Goal: Communication & Community: Answer question/provide support

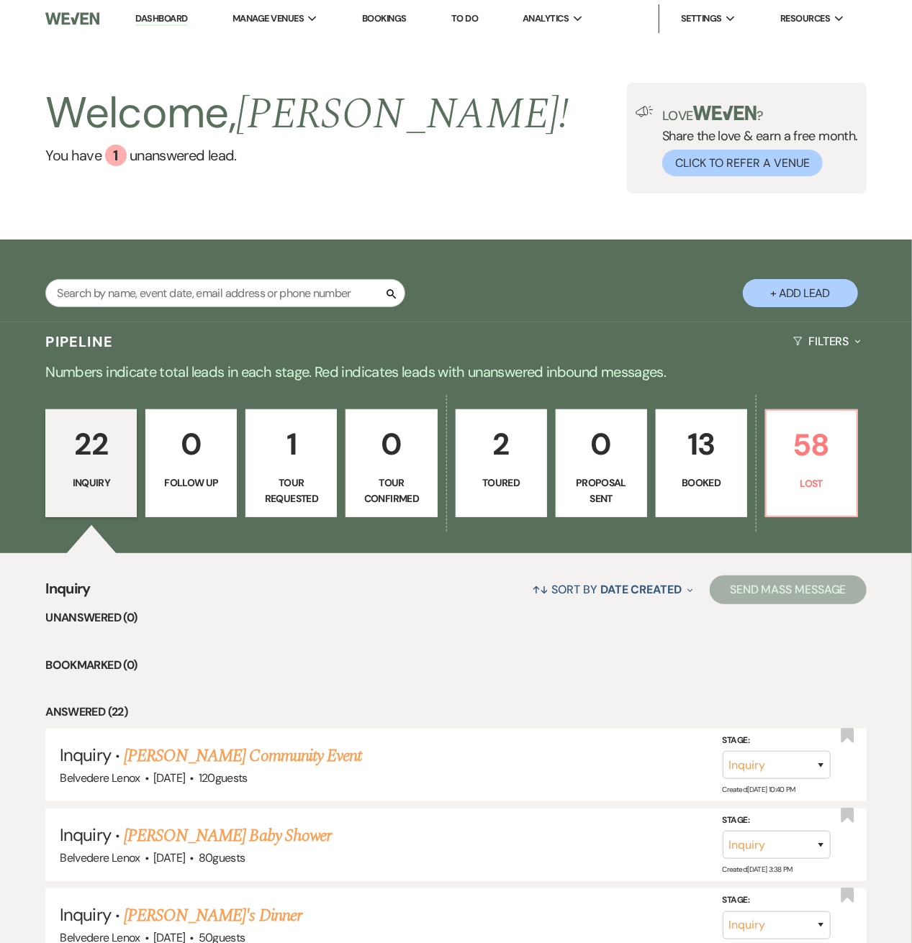
click at [710, 475] on p "Booked" at bounding box center [701, 483] width 73 height 16
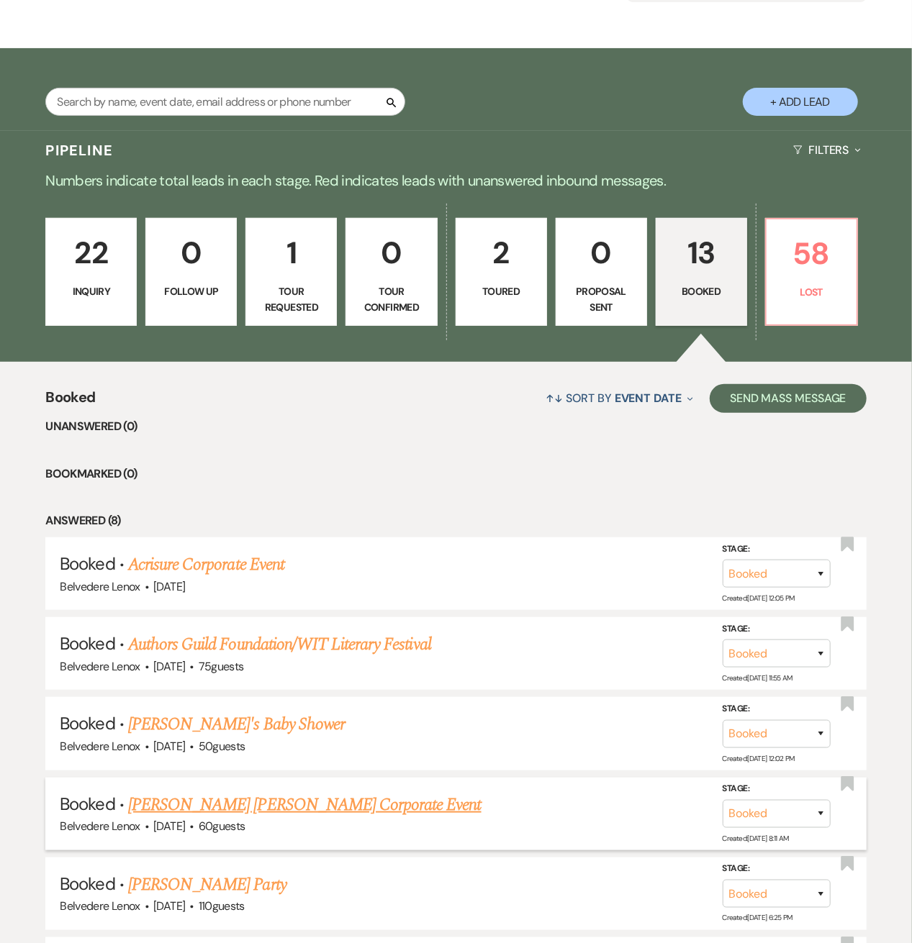
scroll to position [384, 0]
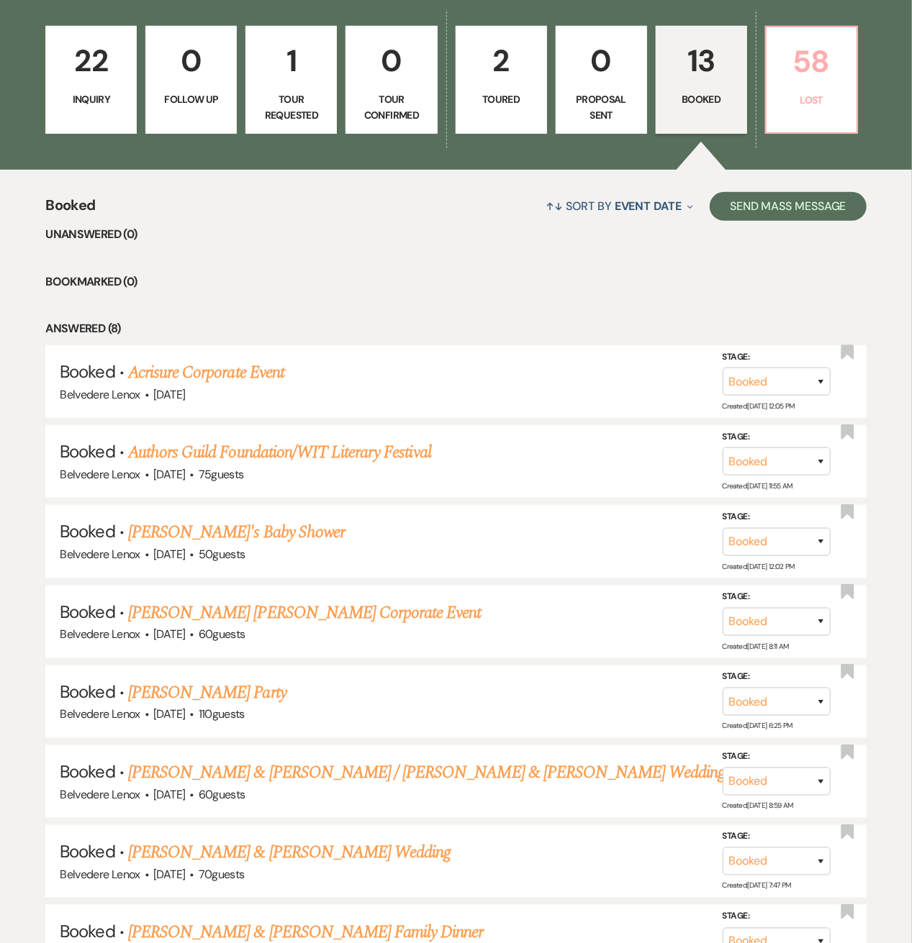
click at [806, 87] on link "58 Lost" at bounding box center [811, 80] width 93 height 108
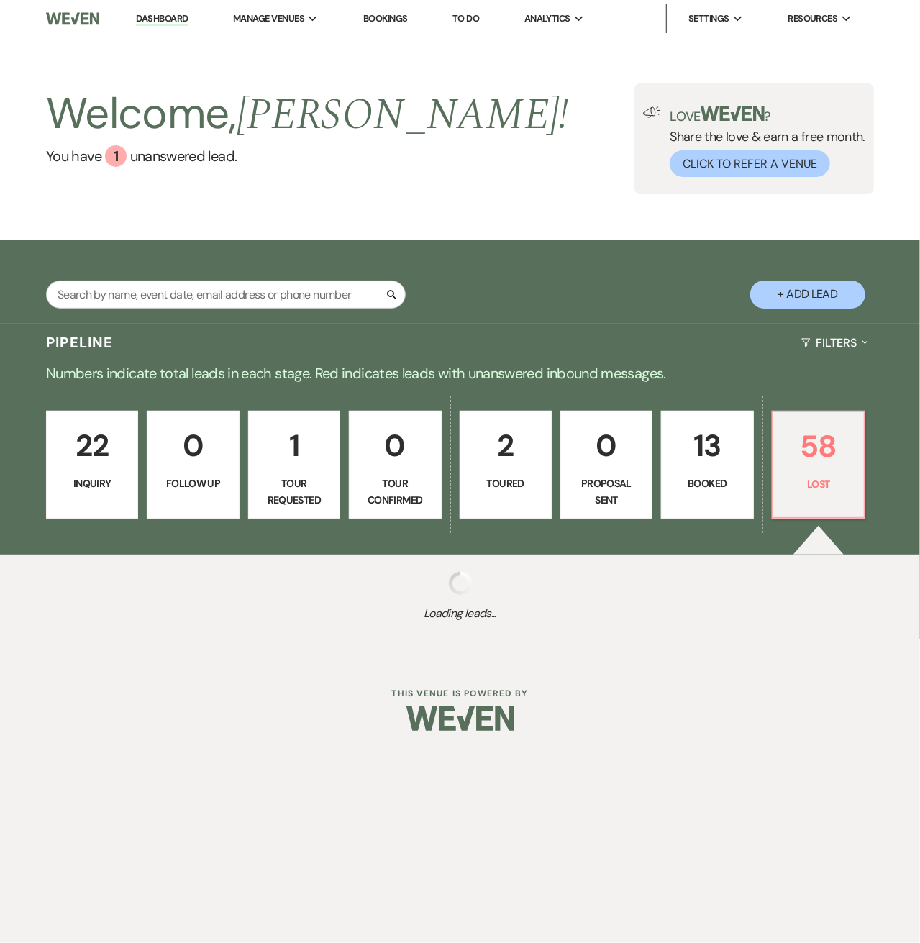
select select "8"
select select "7"
select select "8"
select select "7"
select select "8"
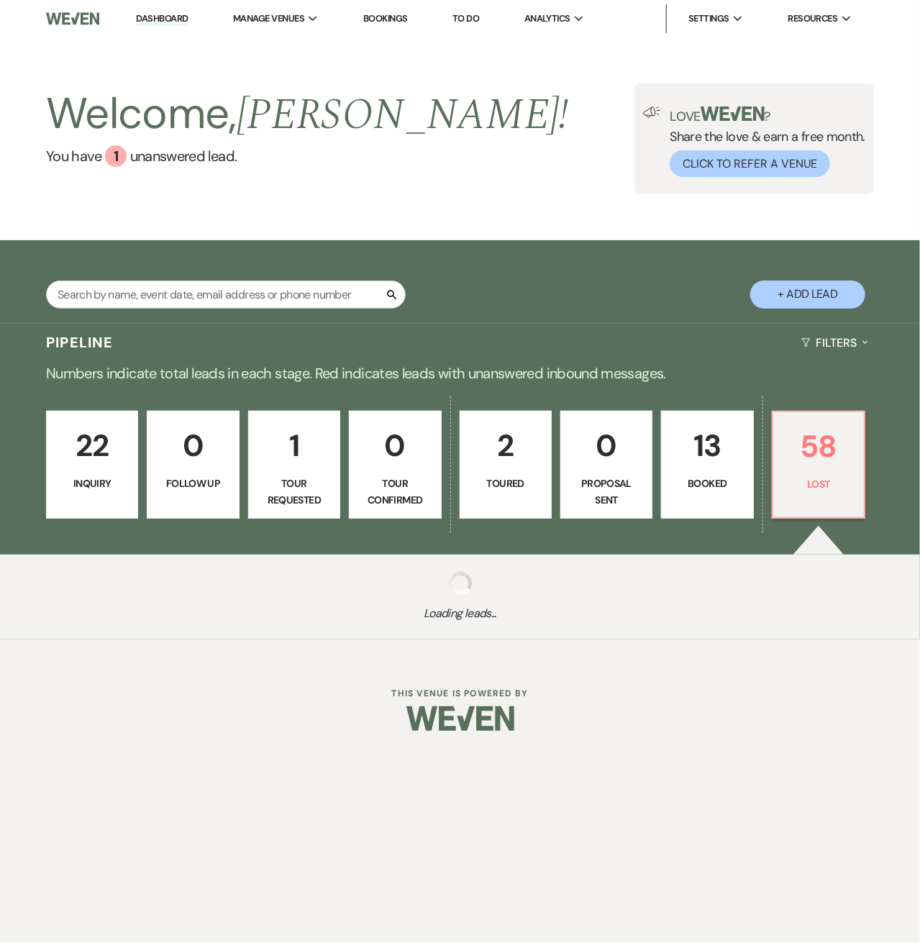
select select "6"
select select "8"
select select "6"
select select "8"
select select "7"
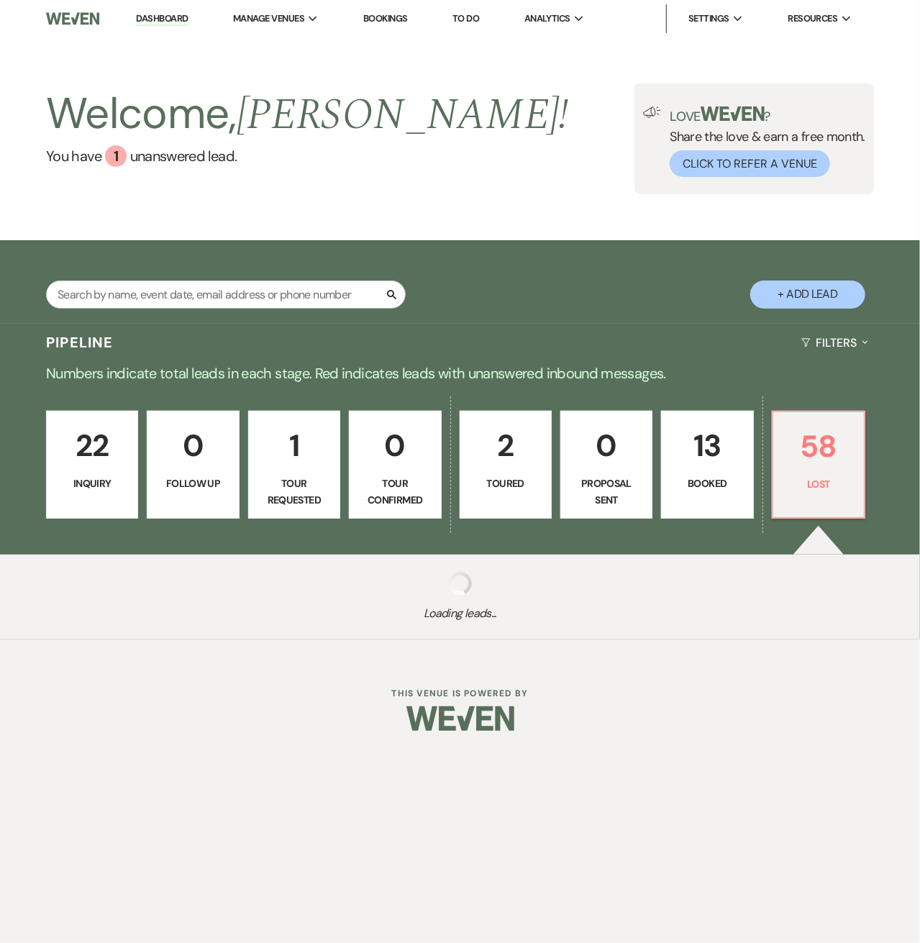
select select "8"
select select "6"
select select "8"
select select "7"
select select "8"
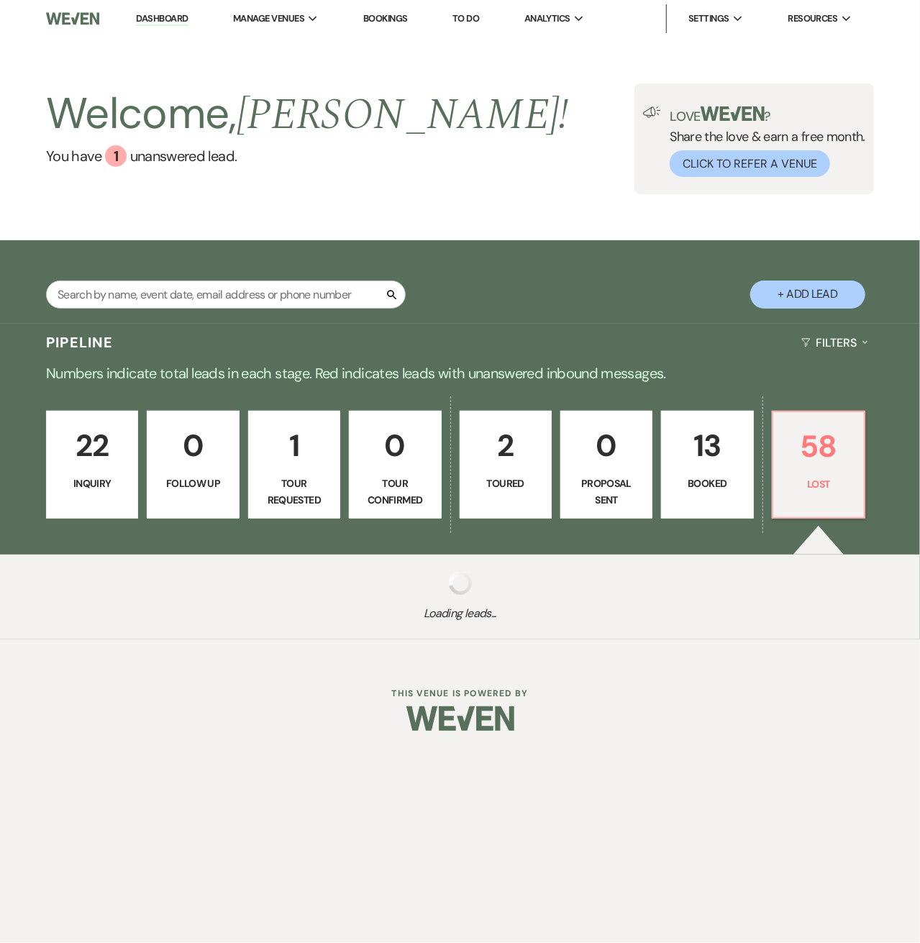
select select "7"
select select "8"
select select "1"
select select "8"
select select "6"
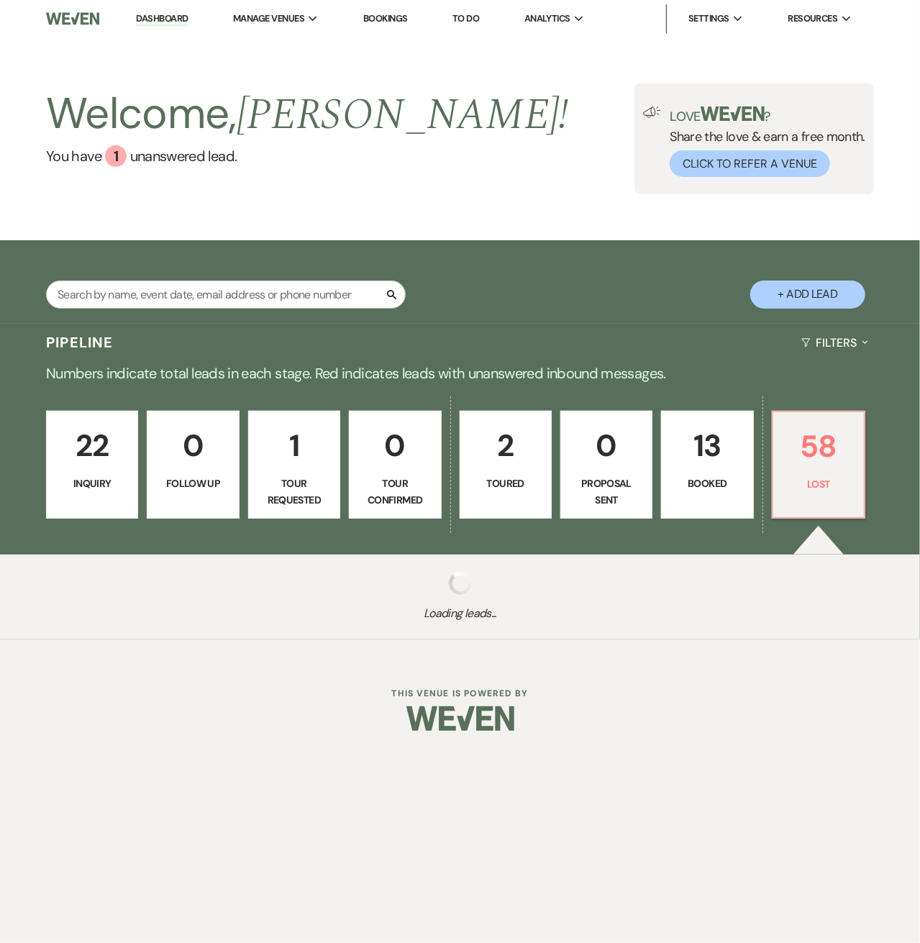
select select "8"
select select "7"
select select "8"
select select "7"
select select "8"
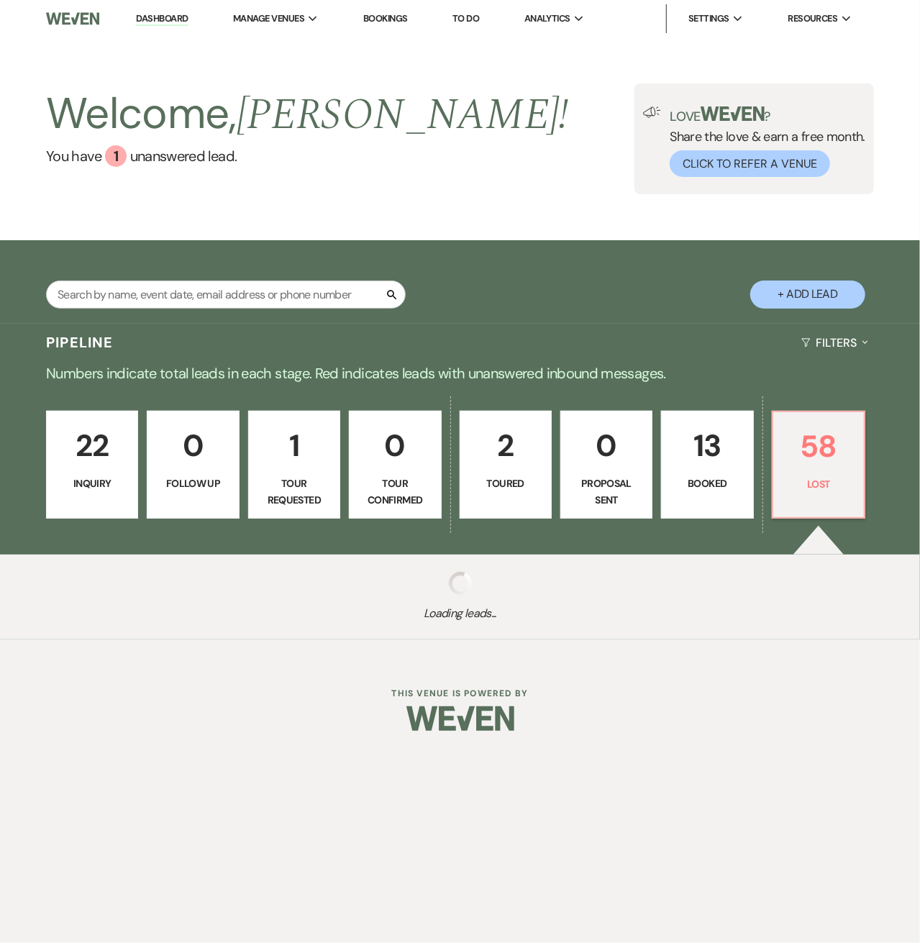
select select "11"
select select "8"
select select "6"
select select "8"
select select "6"
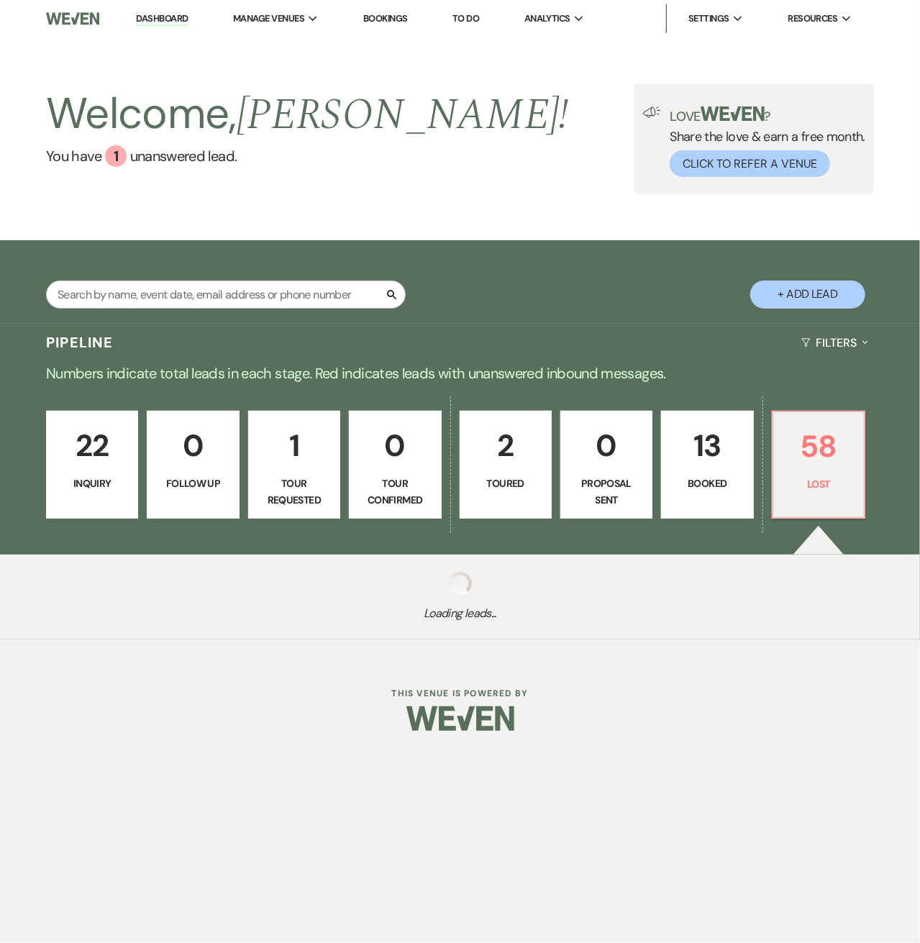
select select "8"
select select "5"
select select "8"
select select "5"
select select "8"
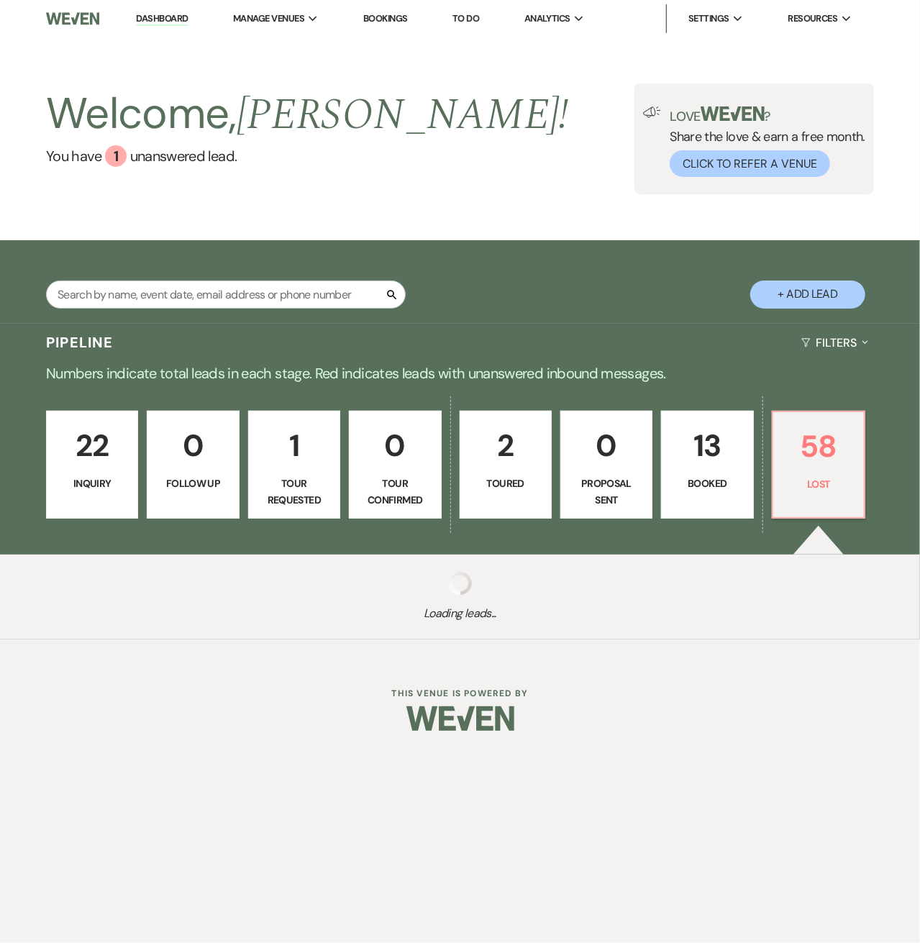
select select "7"
select select "8"
select select "5"
select select "8"
select select "5"
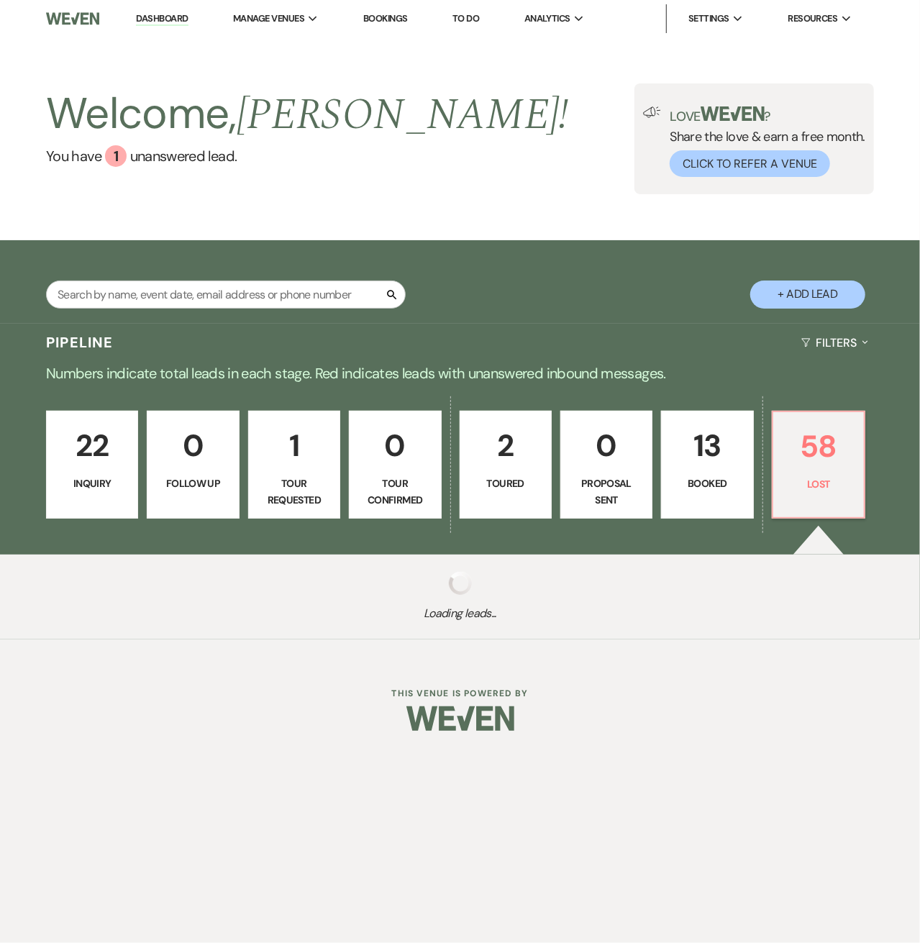
select select "8"
select select "6"
select select "8"
select select "6"
select select "8"
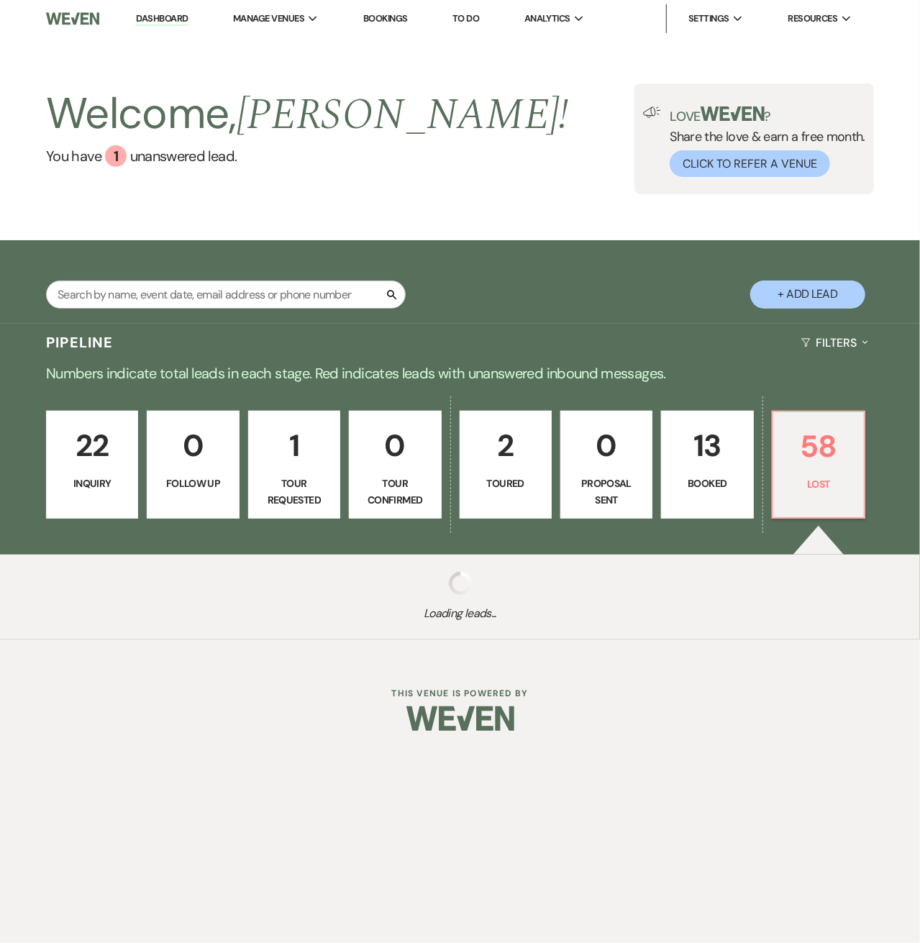
select select "6"
select select "8"
select select "6"
select select "8"
select select "6"
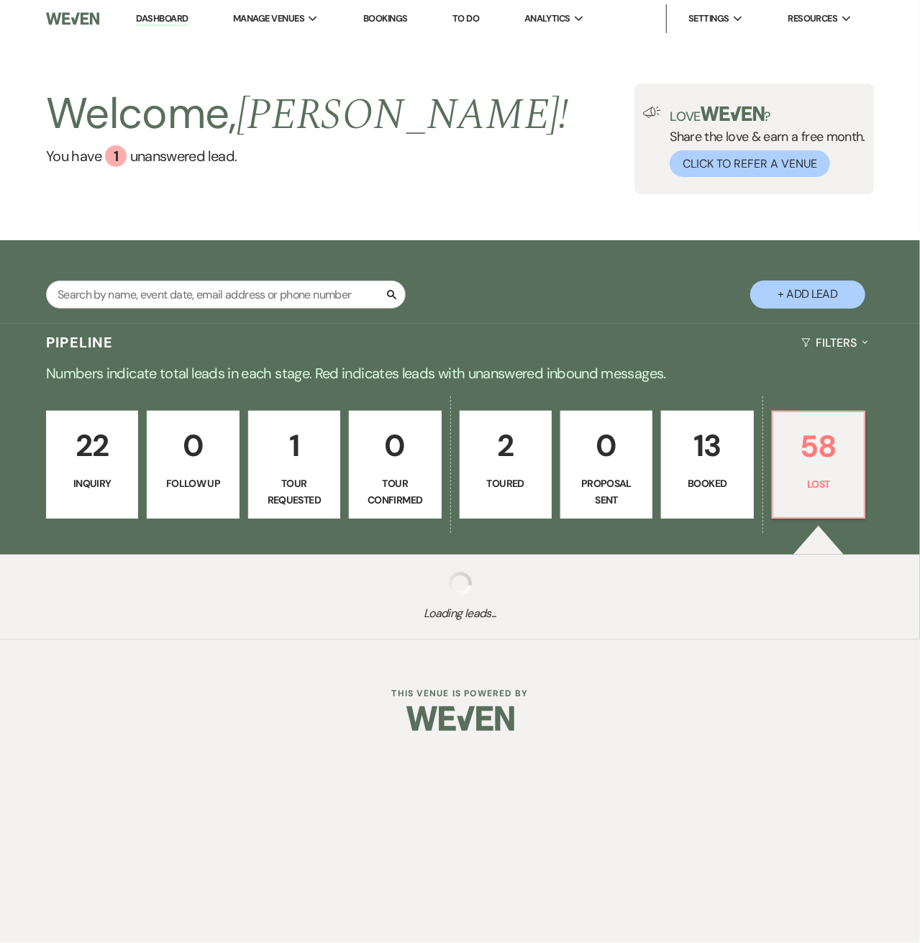
select select "8"
select select "7"
select select "8"
select select "10"
select select "8"
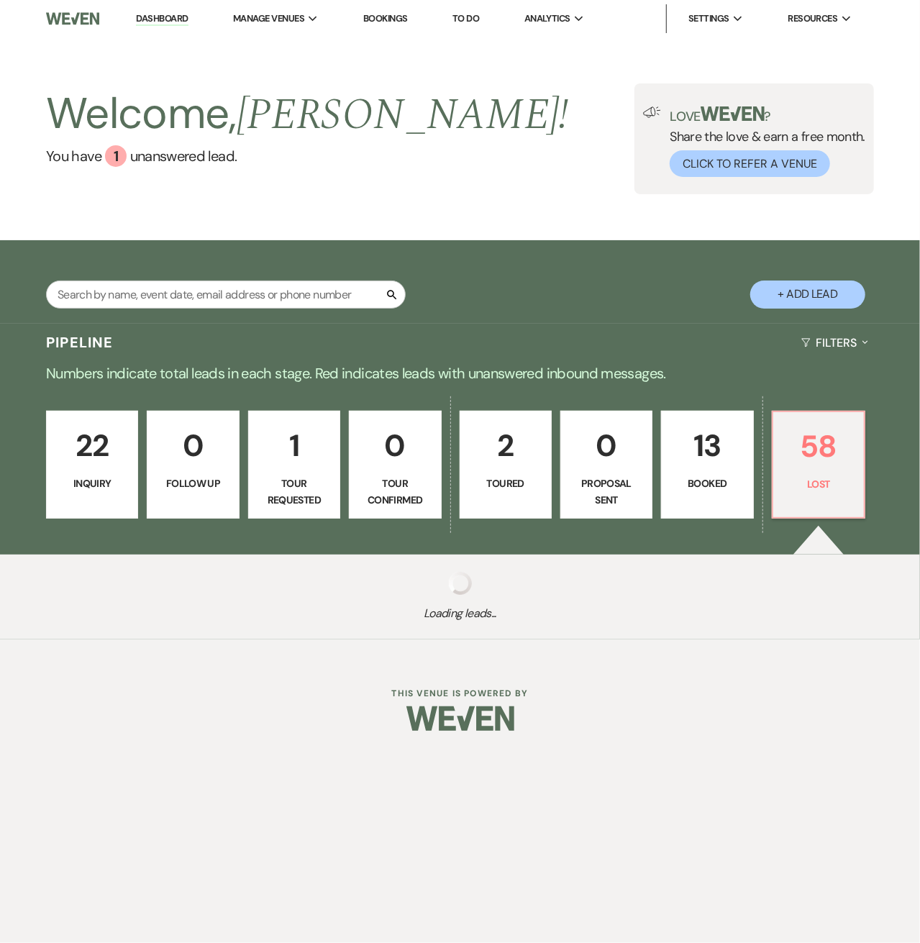
select select "7"
select select "8"
select select "6"
select select "8"
select select "7"
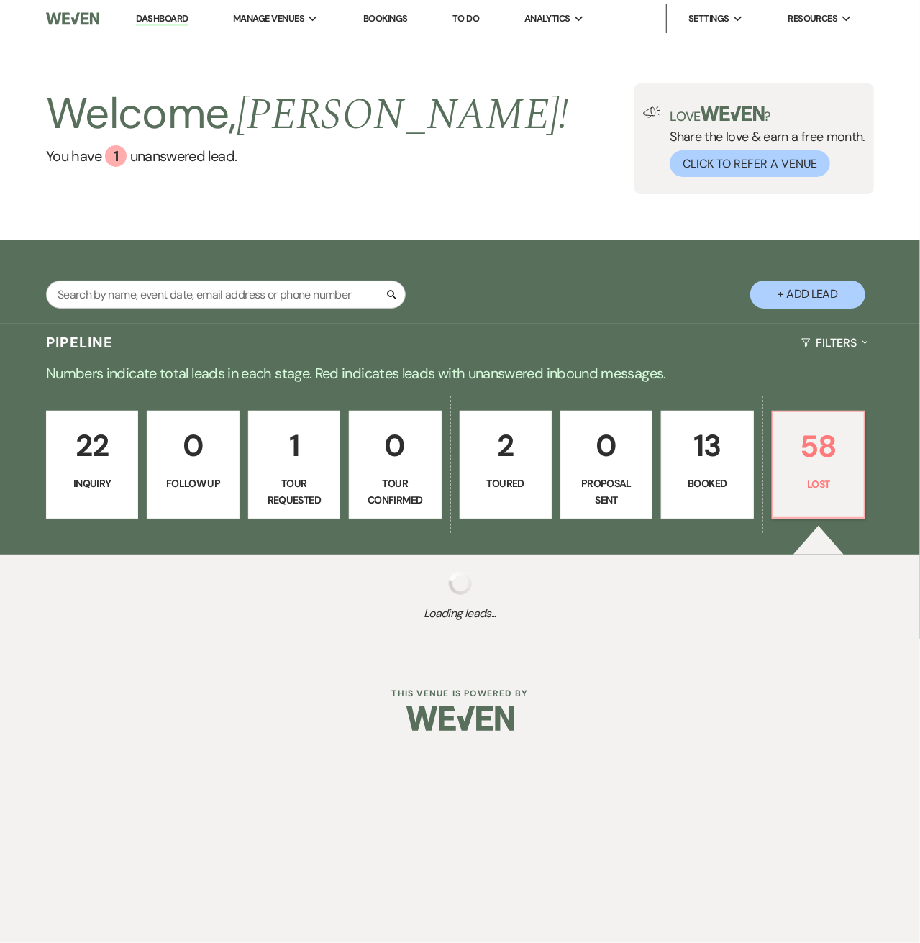
select select "8"
select select "5"
select select "8"
select select "7"
select select "8"
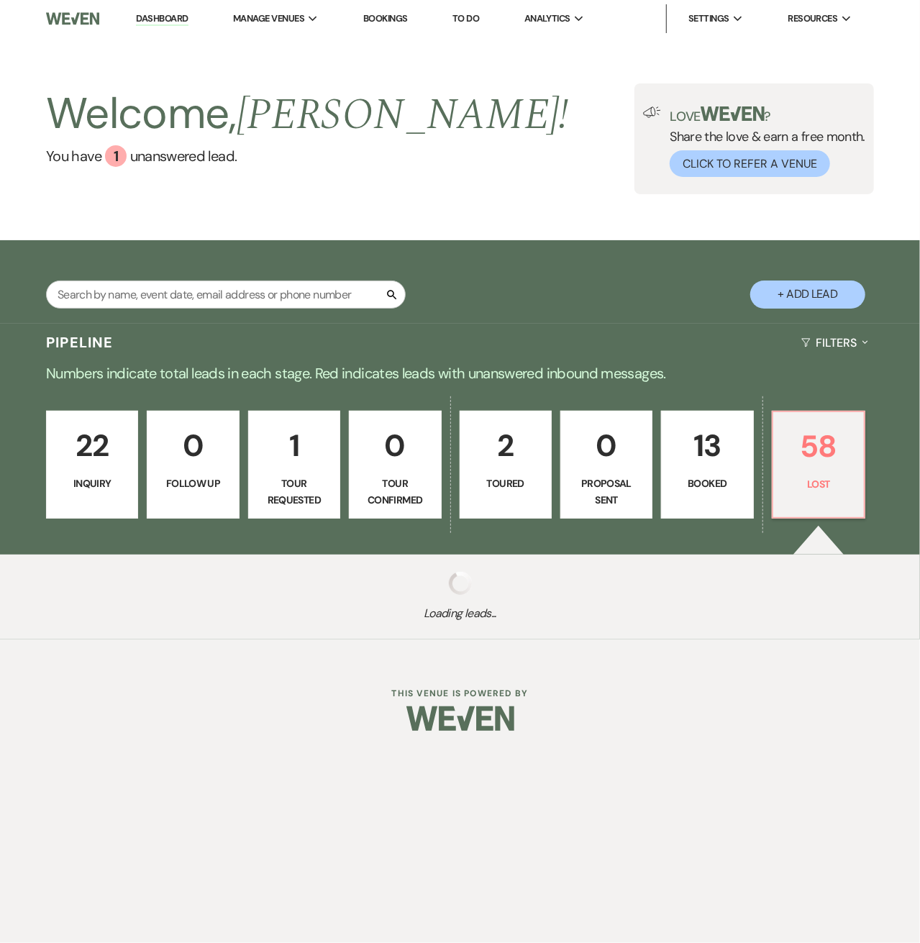
select select "1"
select select "8"
select select "11"
select select "8"
select select "7"
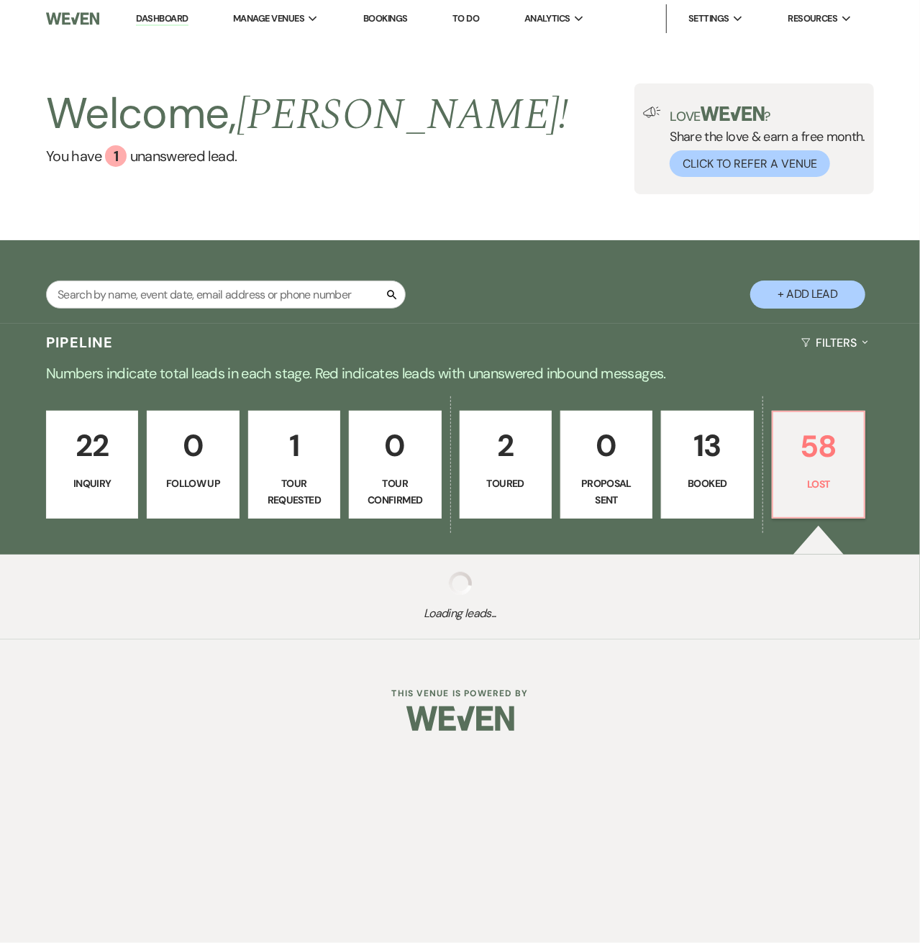
select select "8"
select select "7"
select select "8"
select select "7"
select select "8"
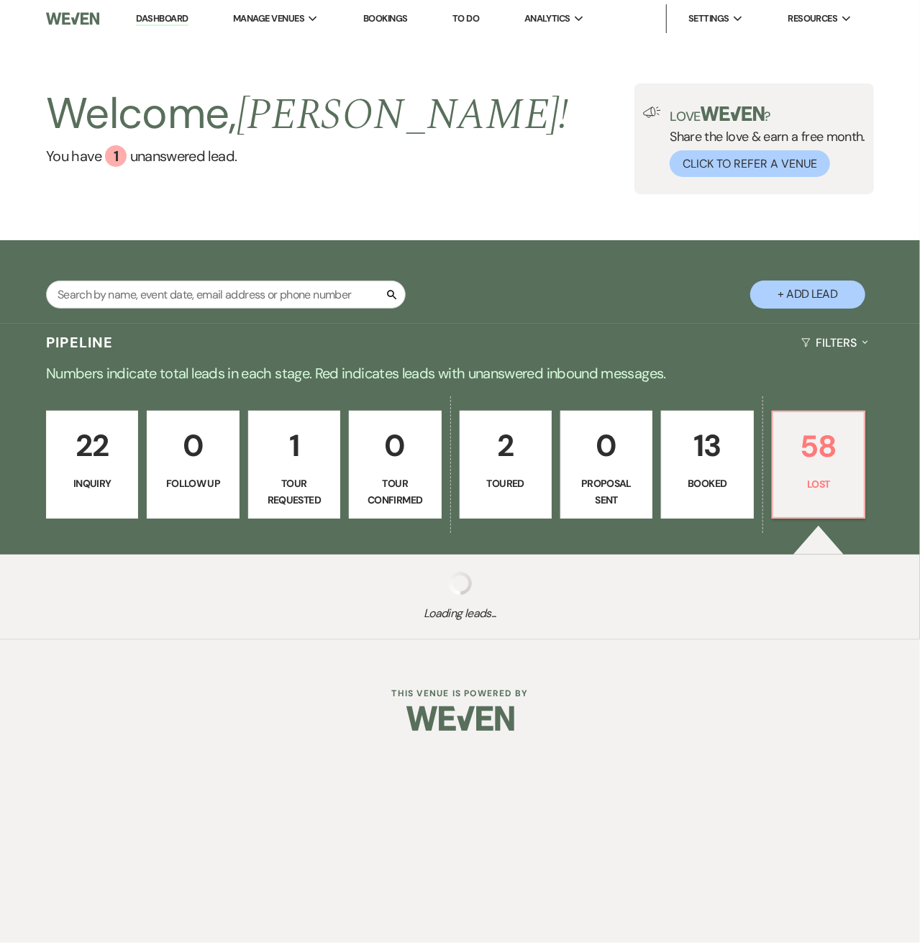
select select "7"
select select "8"
select select "7"
select select "8"
select select "7"
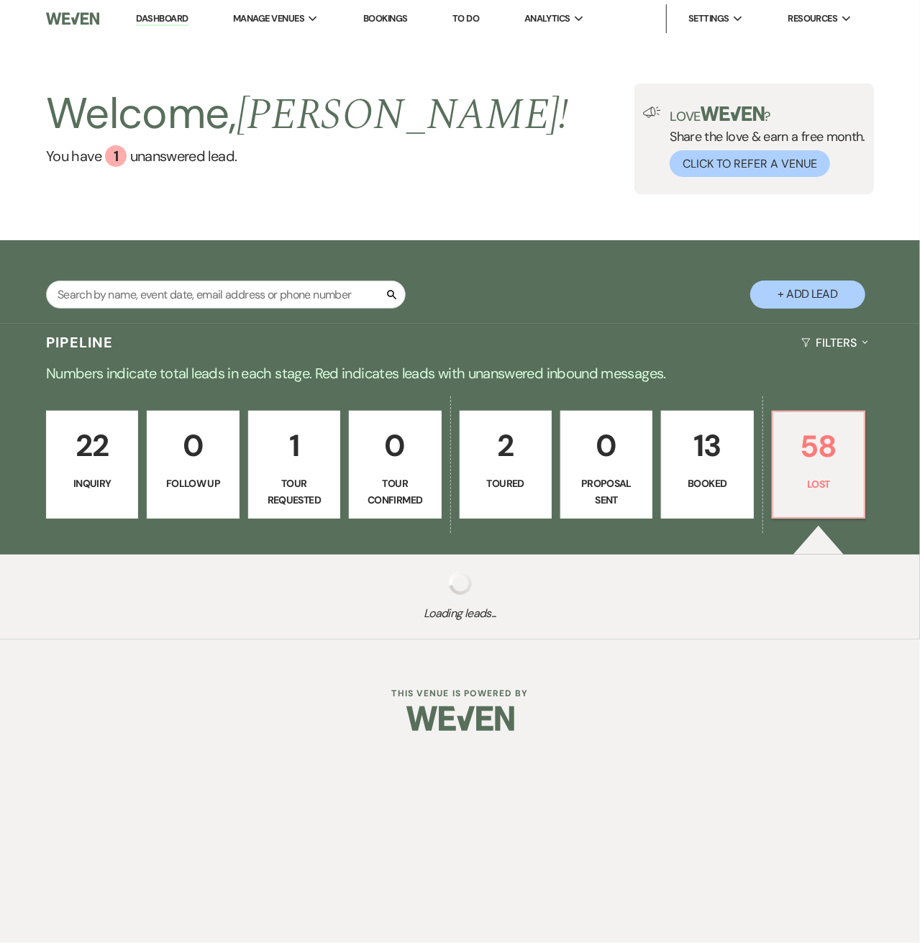
select select "8"
select select "6"
select select "8"
select select "5"
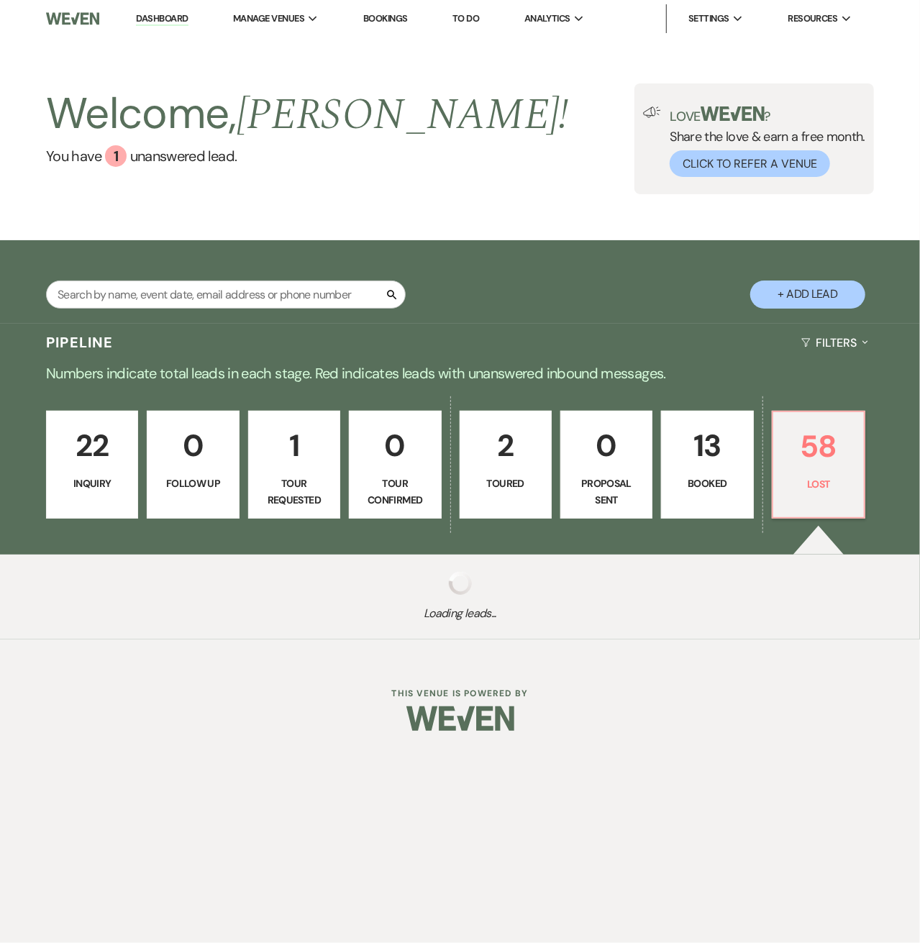
select select "8"
select select "7"
select select "8"
select select "5"
select select "8"
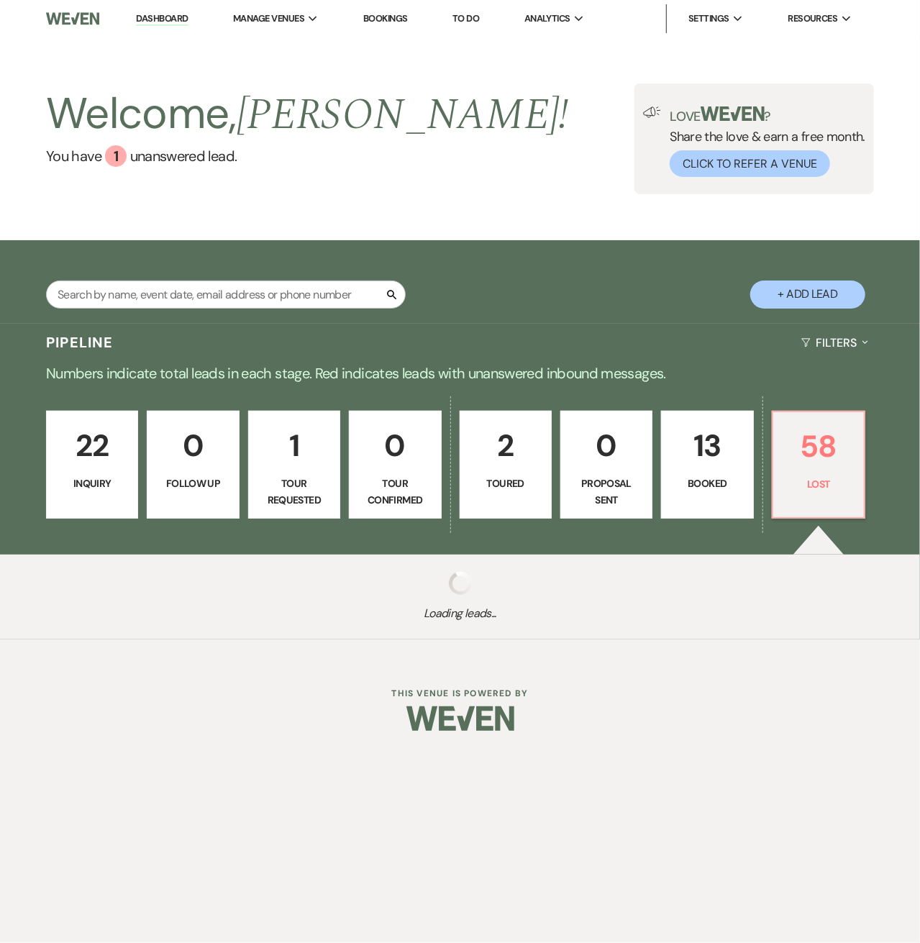
select select "6"
select select "8"
select select "5"
select select "8"
select select "5"
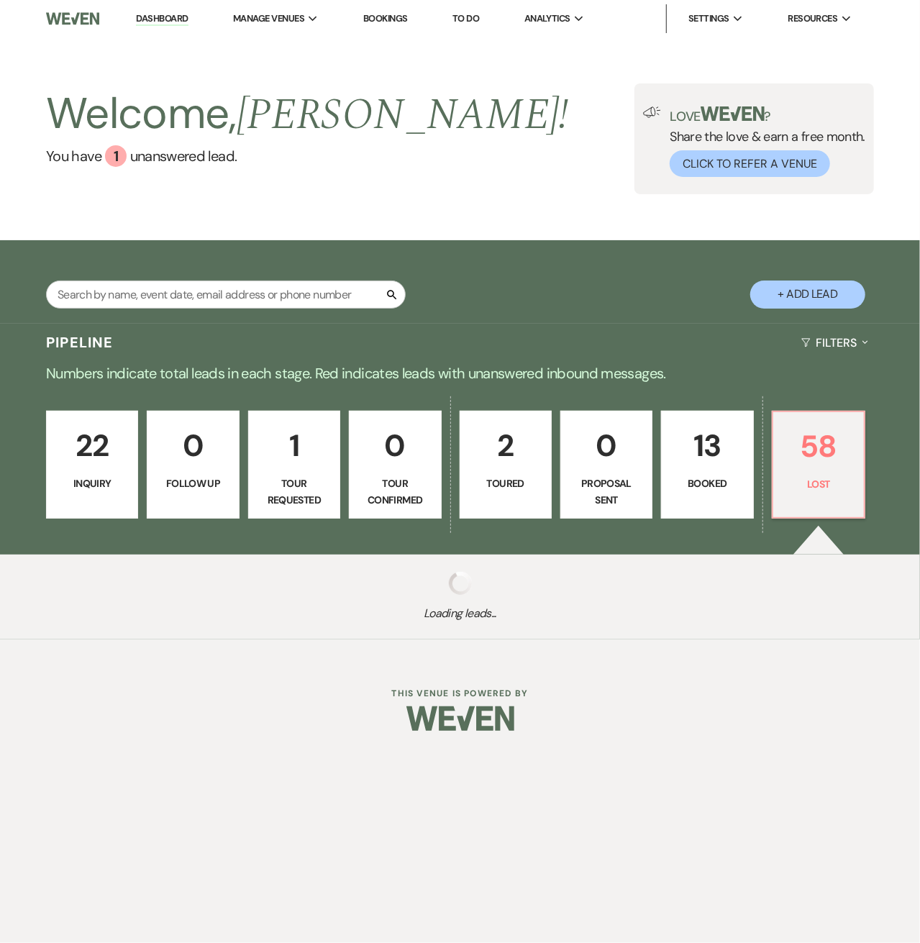
select select "8"
select select "6"
select select "8"
select select "6"
select select "8"
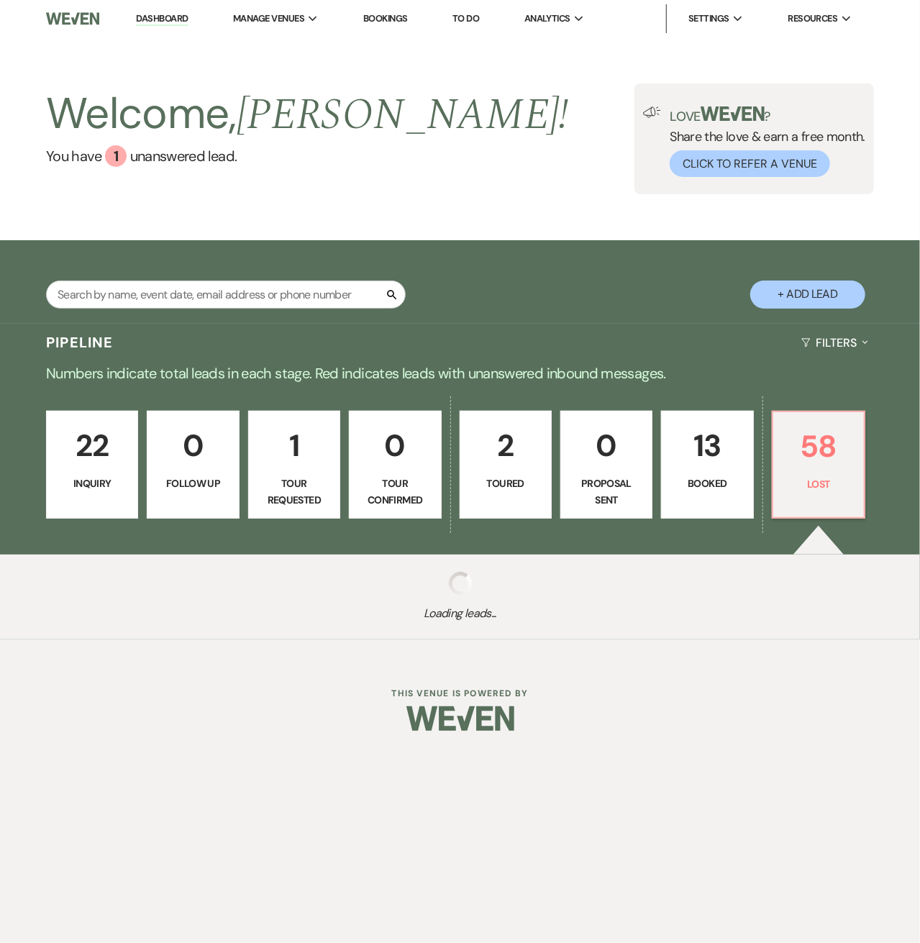
select select "7"
select select "8"
select select "6"
select select "8"
select select "5"
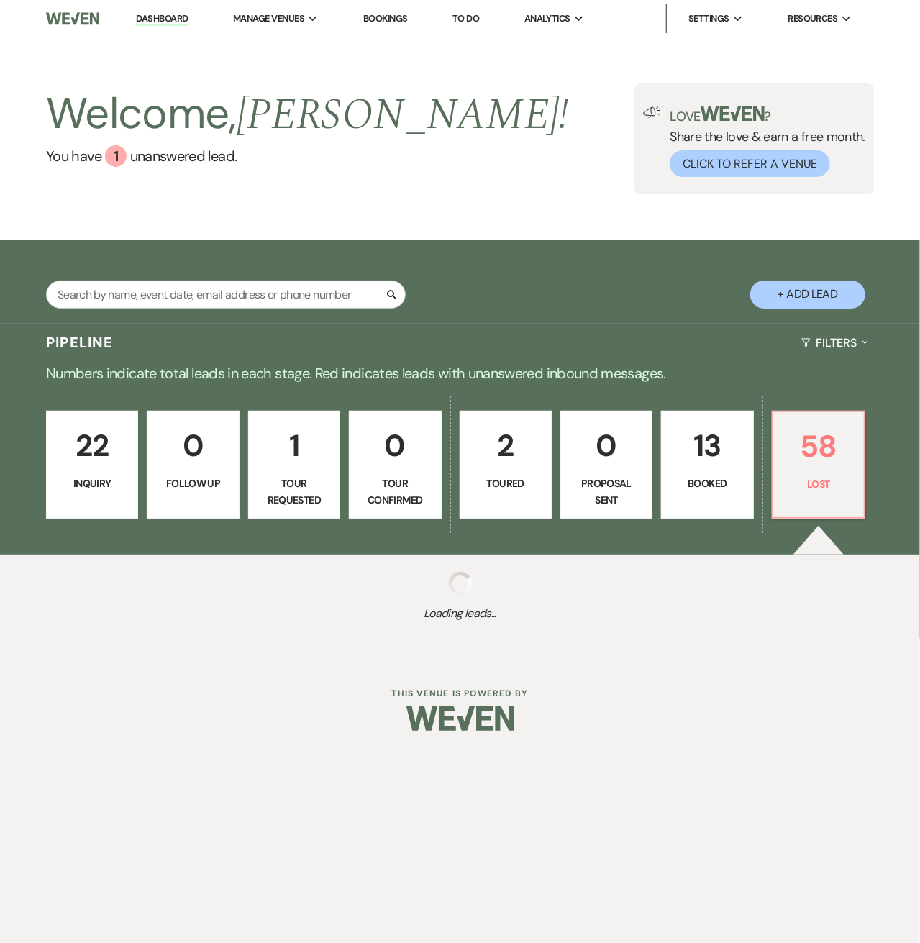
select select "8"
select select "7"
select select "8"
select select "6"
select select "8"
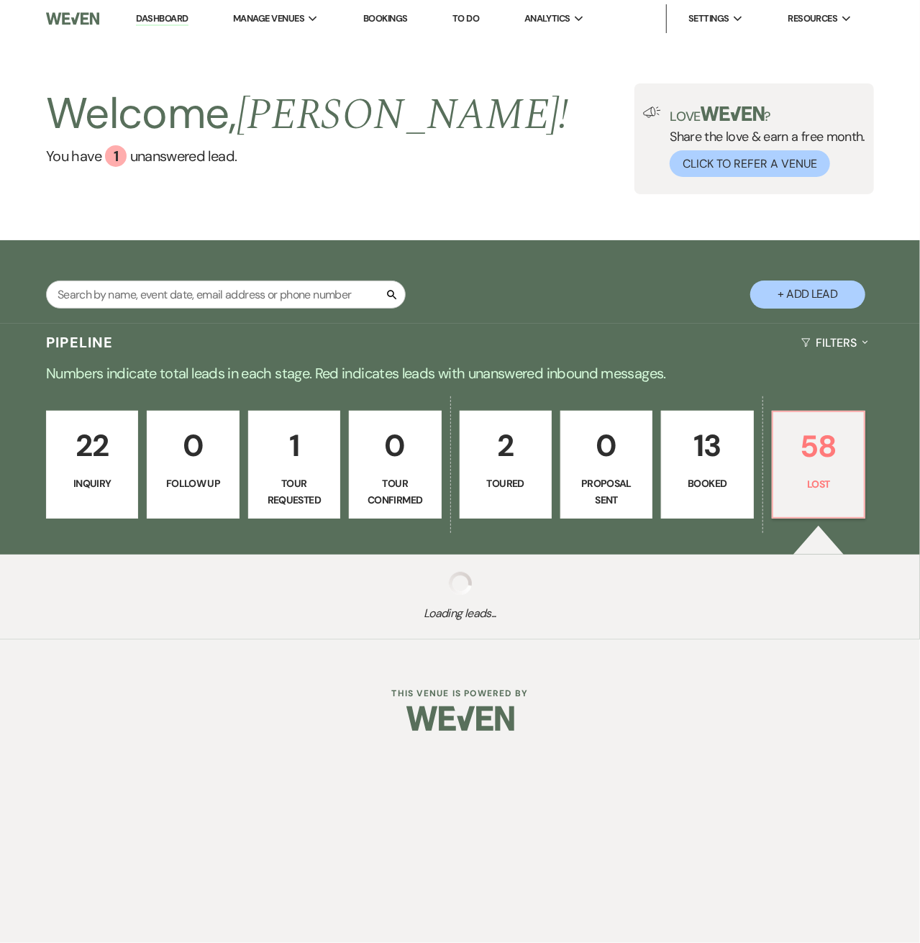
select select "5"
select select "8"
select select "7"
select select "8"
select select "1"
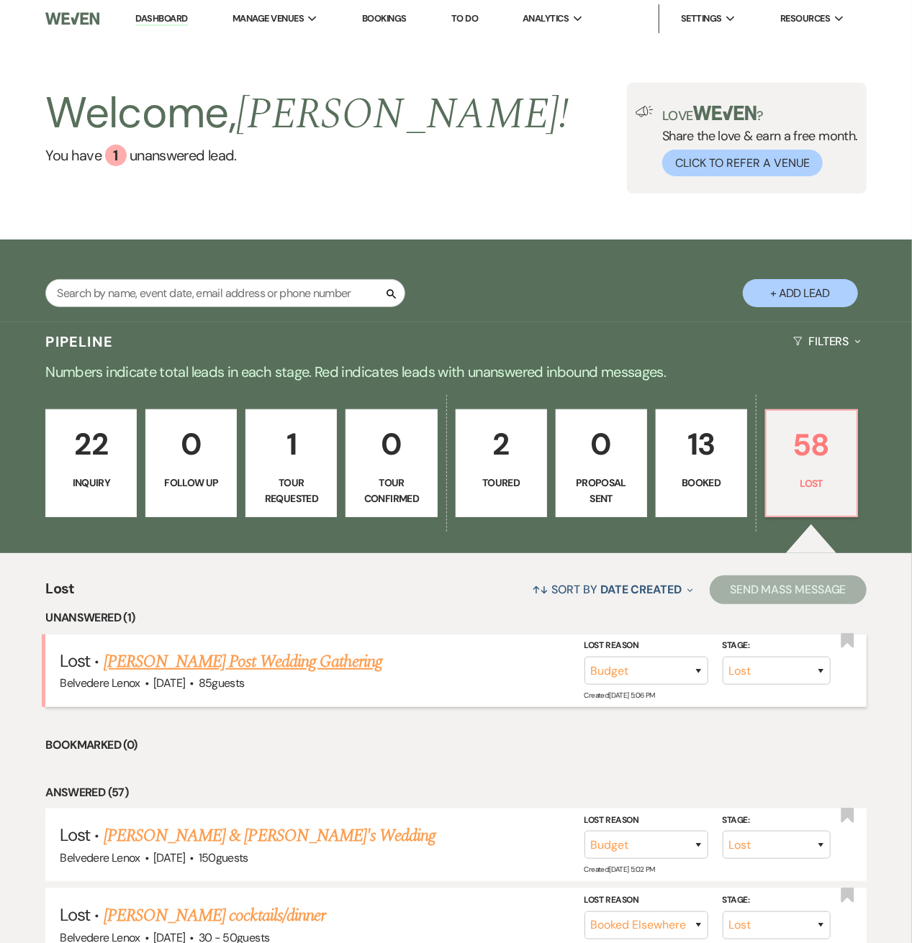
click at [178, 656] on link "[PERSON_NAME] Post Wedding Gathering" at bounding box center [243, 662] width 278 height 26
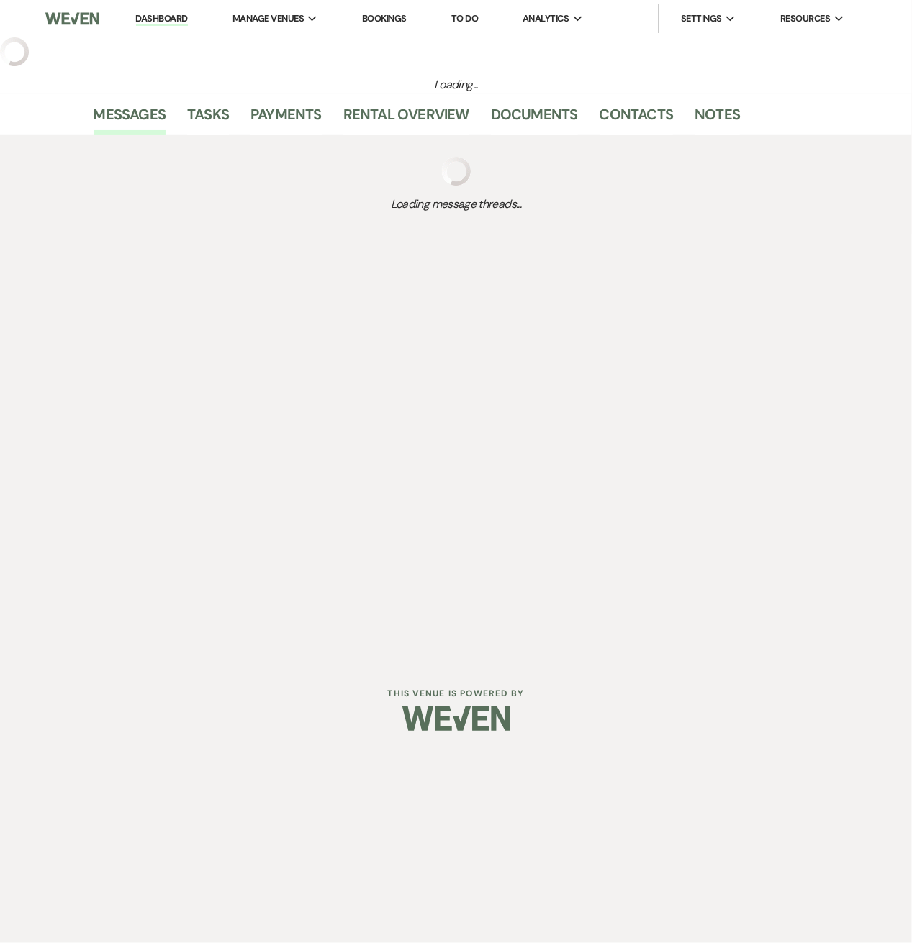
select select "8"
select select "7"
select select "5"
select select "13"
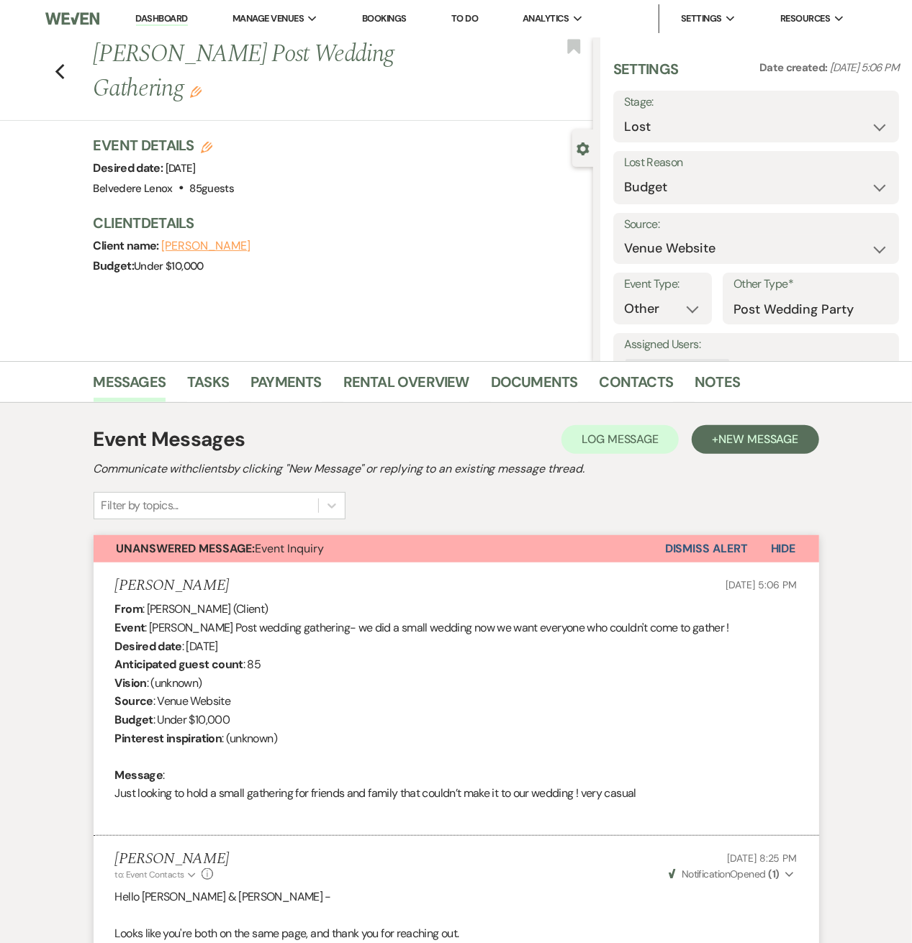
click at [690, 550] on button "Dismiss Alert" at bounding box center [706, 548] width 83 height 27
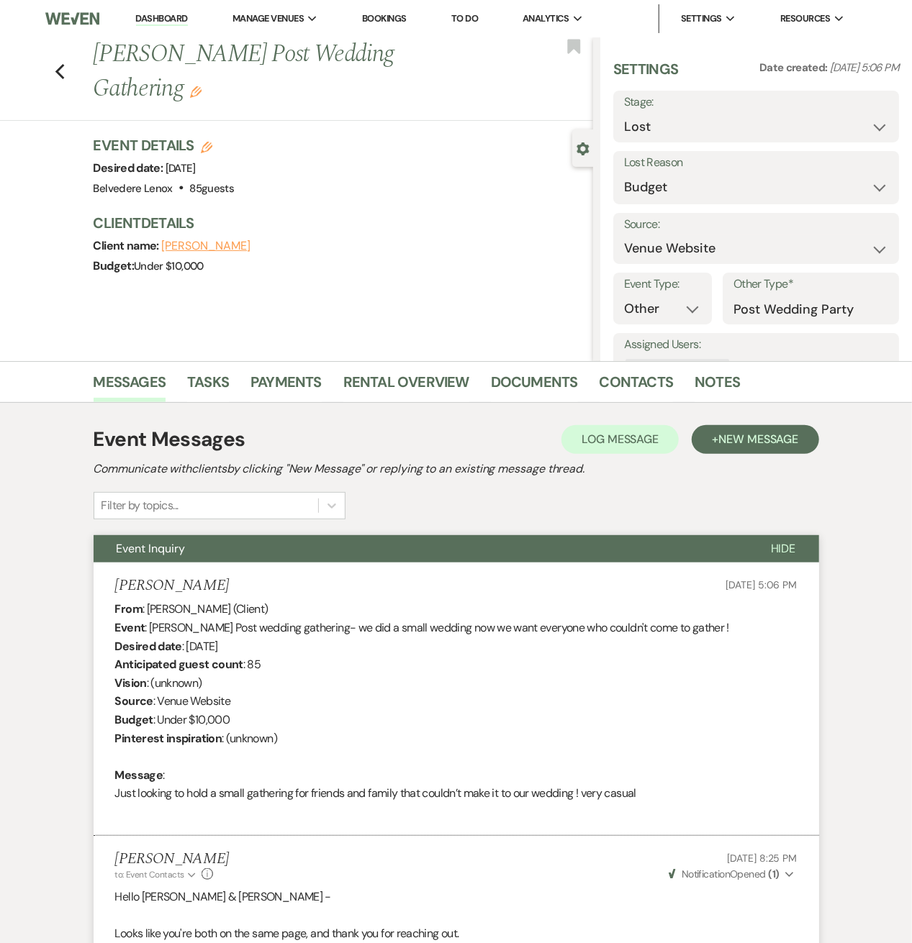
click at [52, 75] on div "Previous [PERSON_NAME] Post Wedding Gathering Edit Bookmark" at bounding box center [293, 78] width 600 height 83
click at [58, 59] on div "Previous [PERSON_NAME] Post Wedding Gathering Edit Bookmark" at bounding box center [293, 78] width 600 height 83
click at [65, 63] on icon "Previous" at bounding box center [60, 71] width 11 height 17
select select "8"
select select "7"
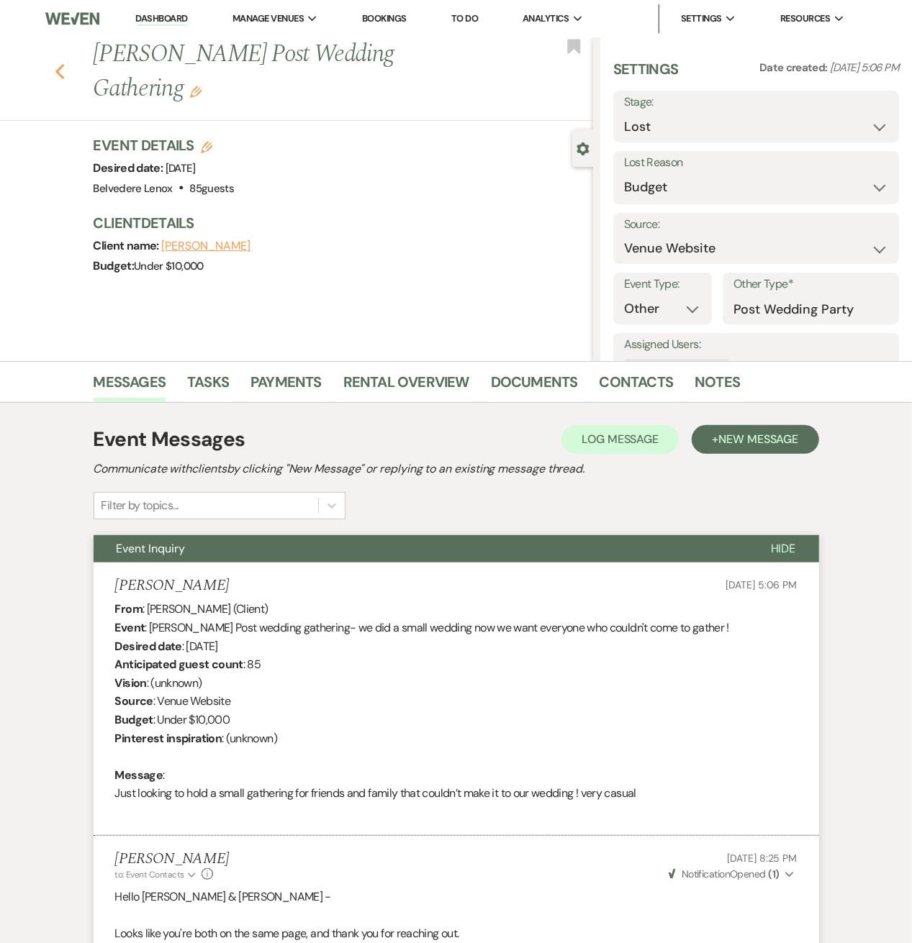
select select "8"
select select "6"
select select "8"
select select "6"
select select "8"
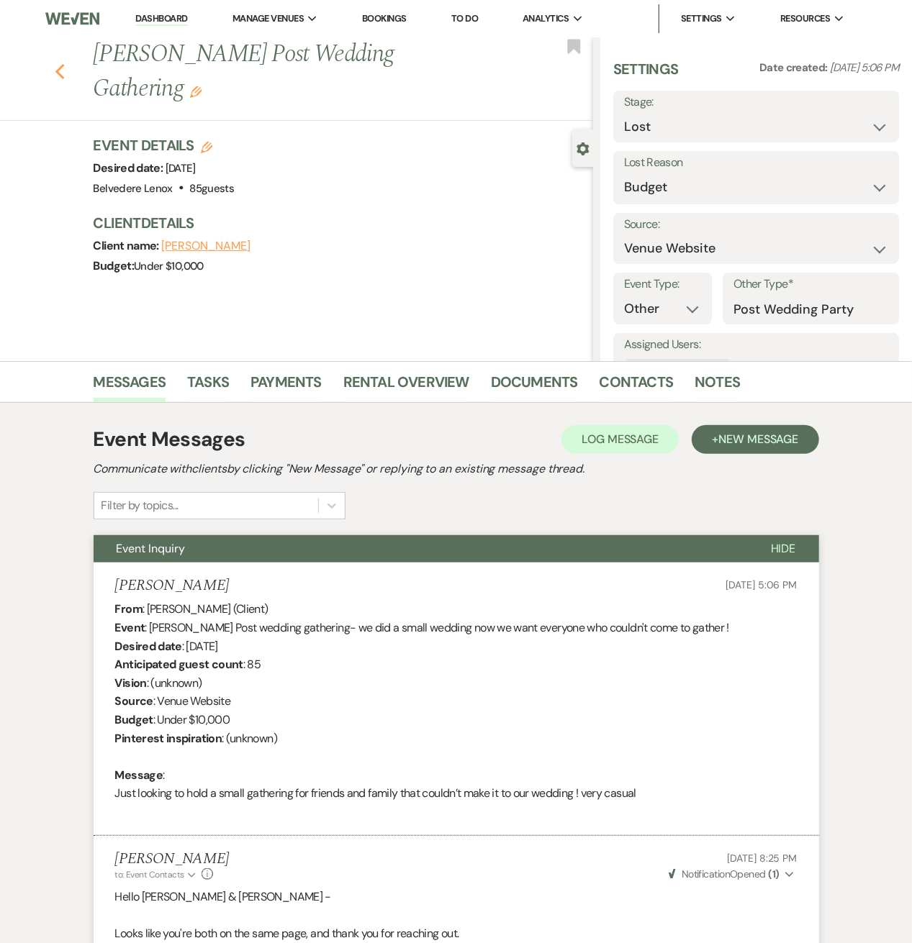
select select "7"
select select "8"
select select "6"
select select "8"
select select "7"
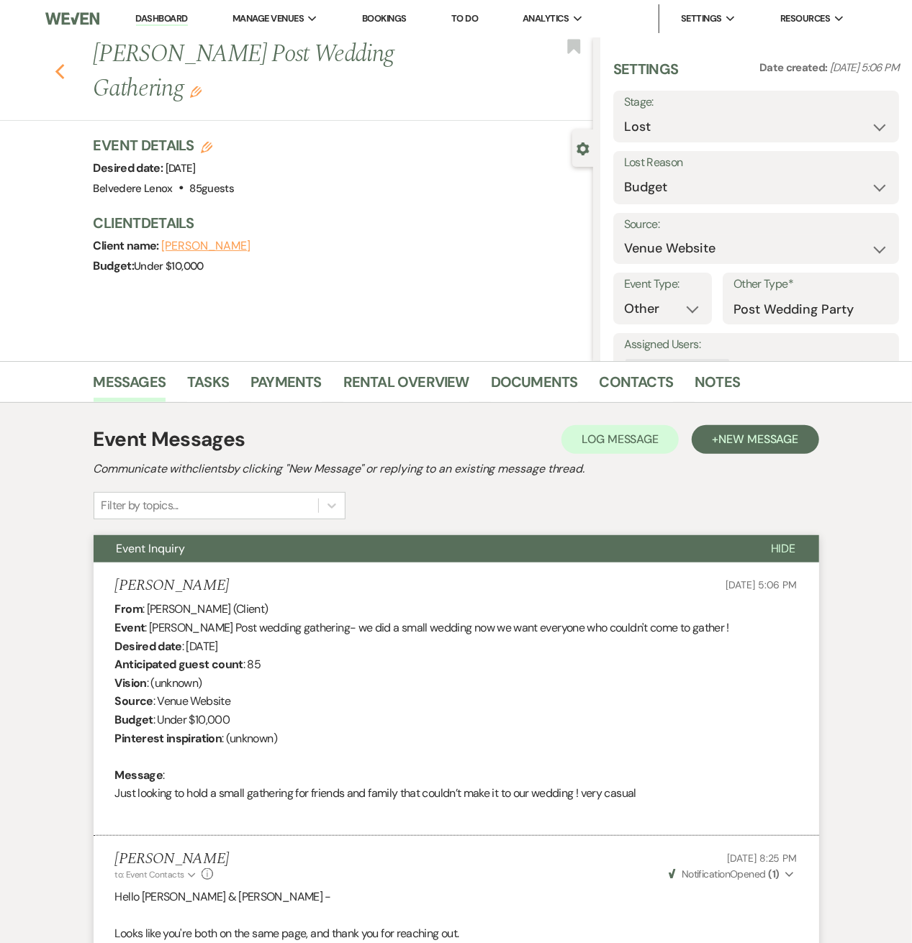
select select "8"
select select "7"
select select "8"
select select "1"
select select "8"
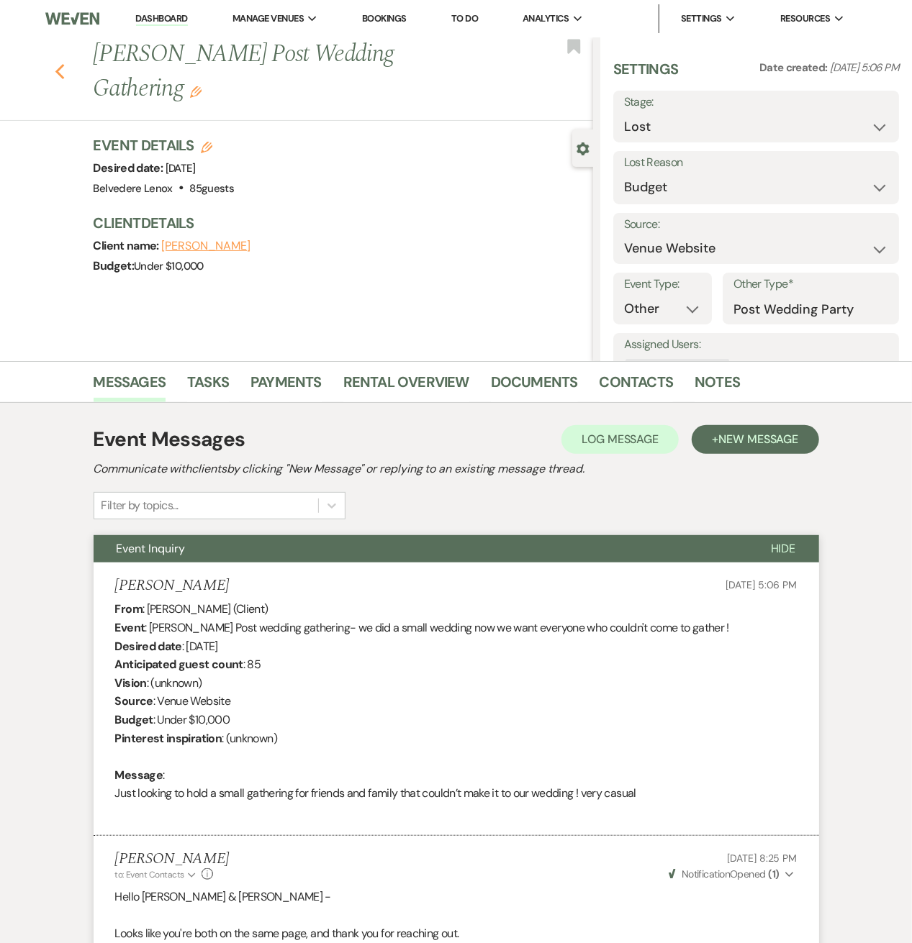
select select "6"
select select "8"
select select "7"
select select "8"
select select "7"
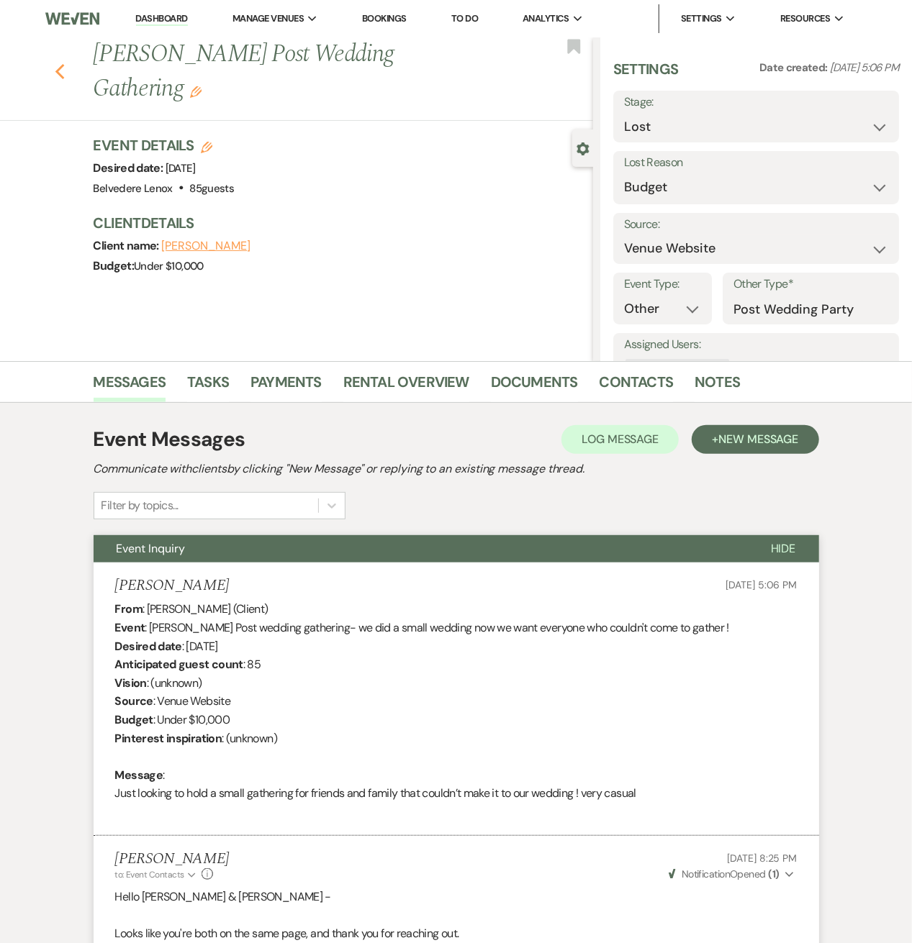
select select "8"
select select "11"
select select "8"
select select "6"
select select "8"
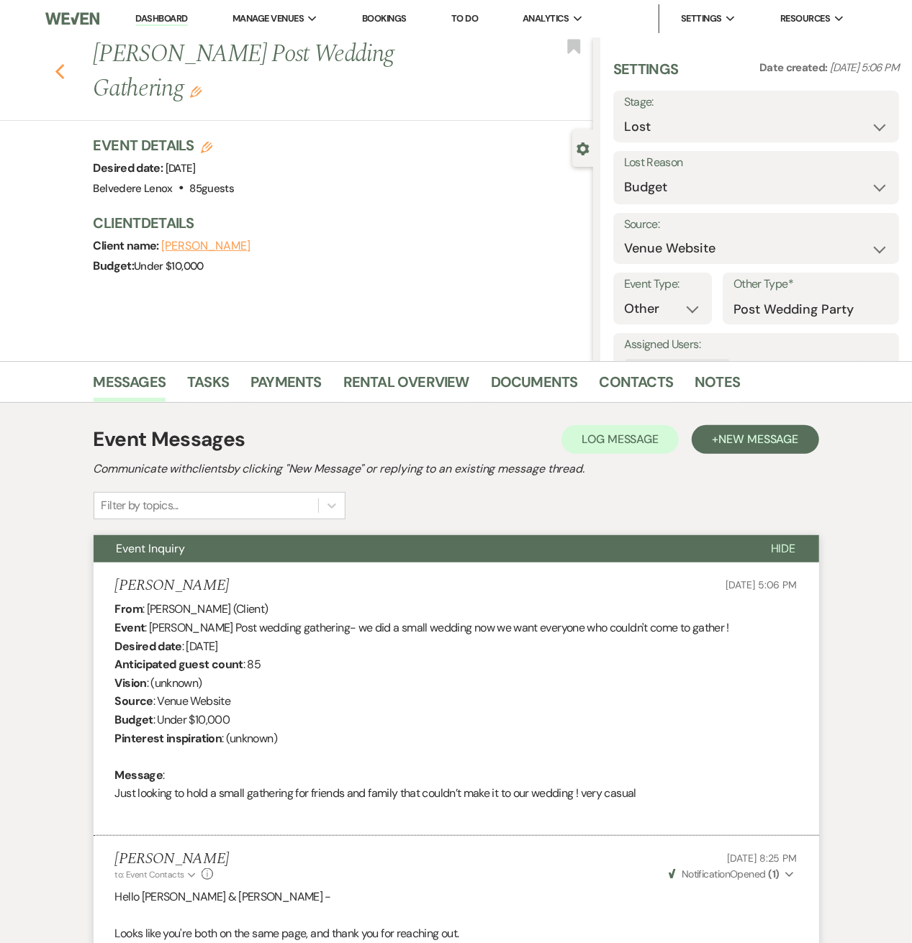
select select "6"
select select "8"
select select "5"
select select "8"
select select "5"
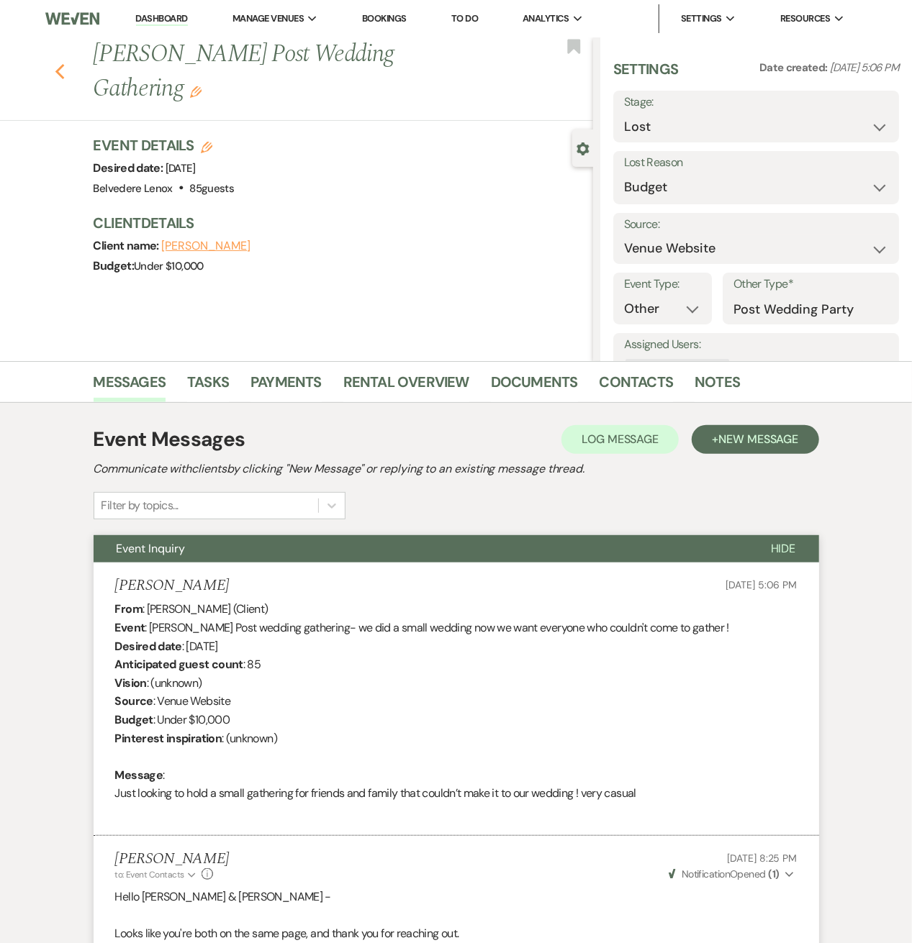
select select "8"
select select "7"
select select "8"
select select "5"
select select "8"
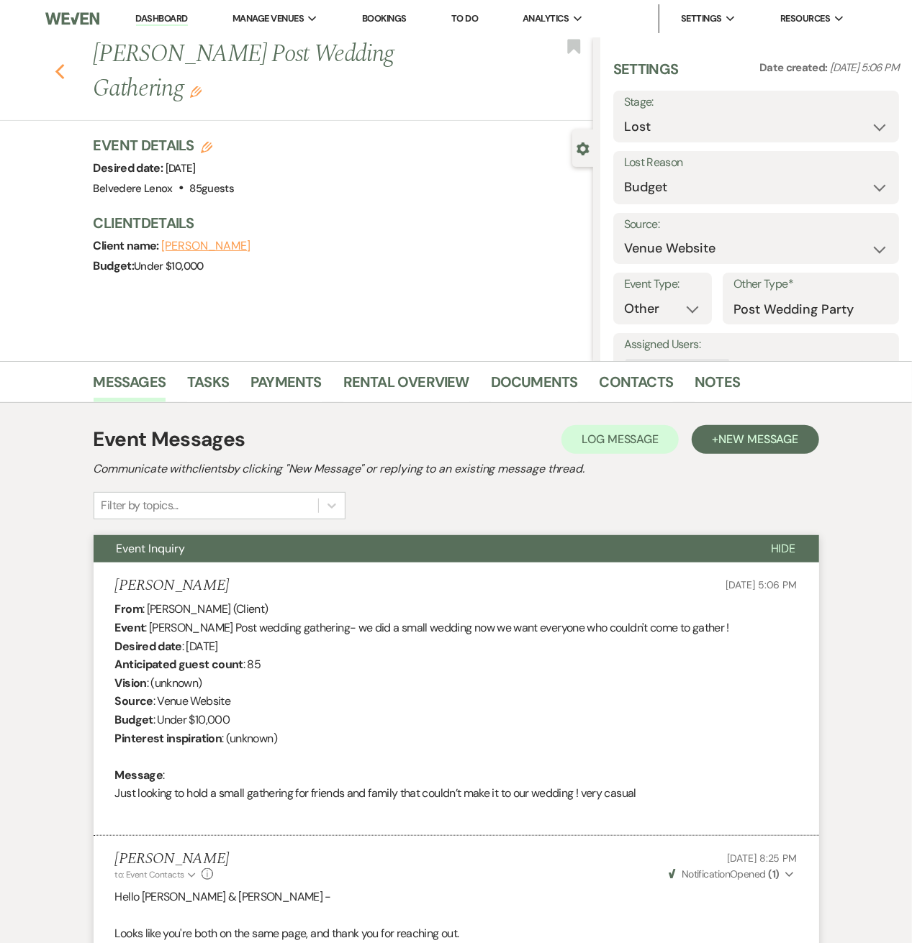
select select "5"
select select "8"
select select "6"
select select "8"
select select "6"
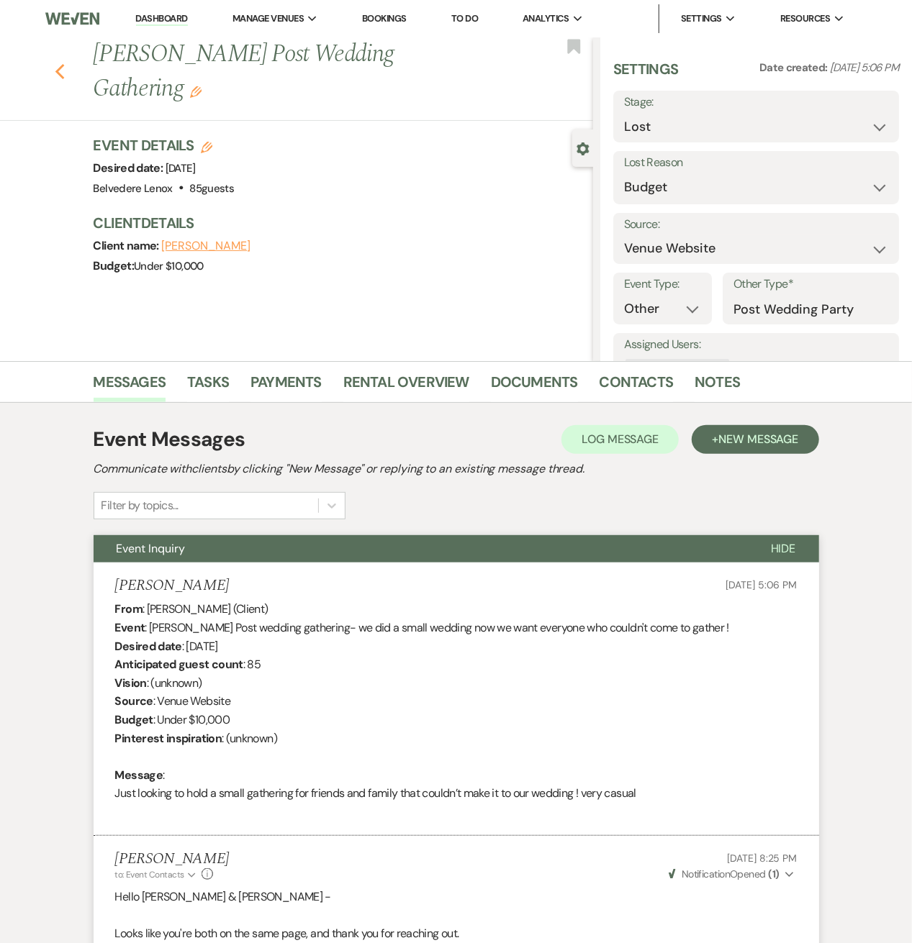
select select "8"
select select "6"
select select "8"
select select "6"
select select "8"
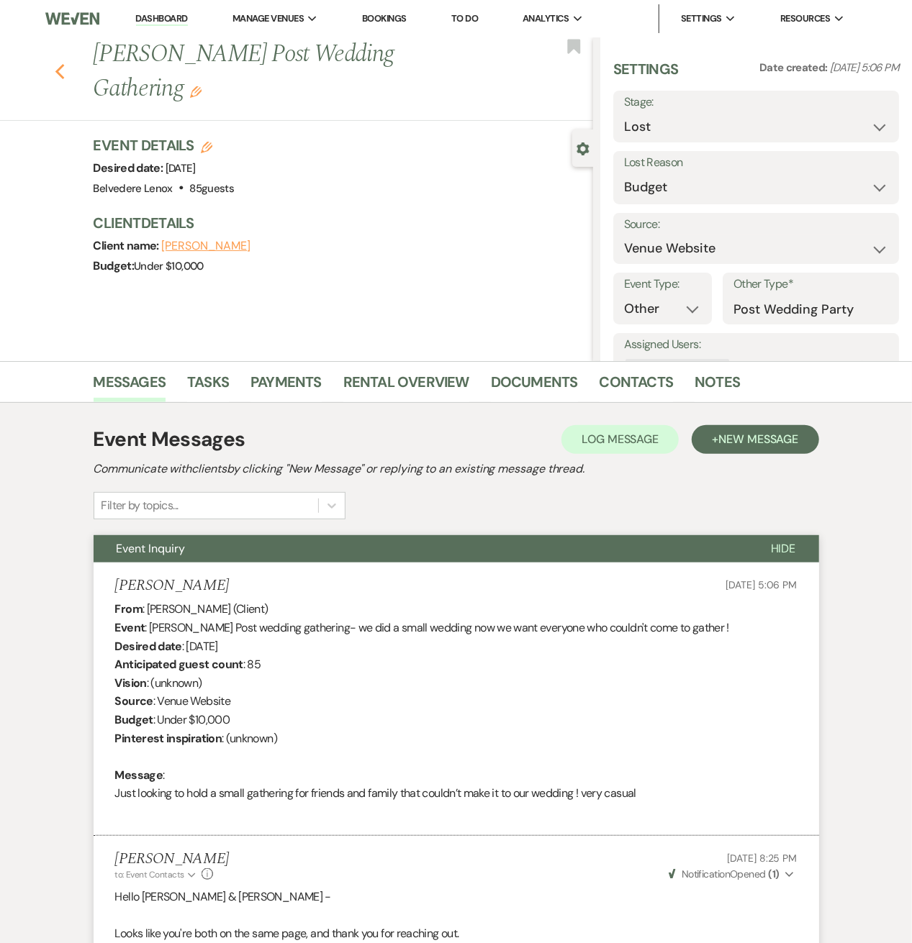
select select "6"
select select "8"
select select "7"
select select "8"
select select "10"
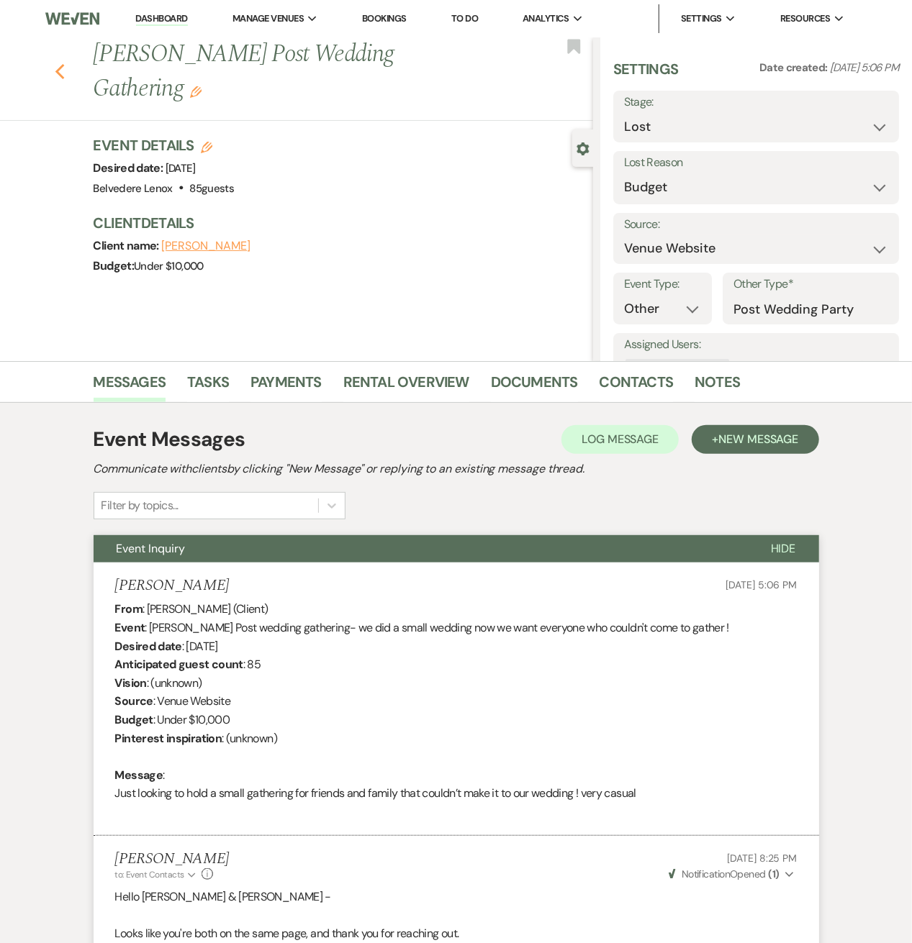
select select "8"
select select "7"
select select "8"
select select "6"
select select "8"
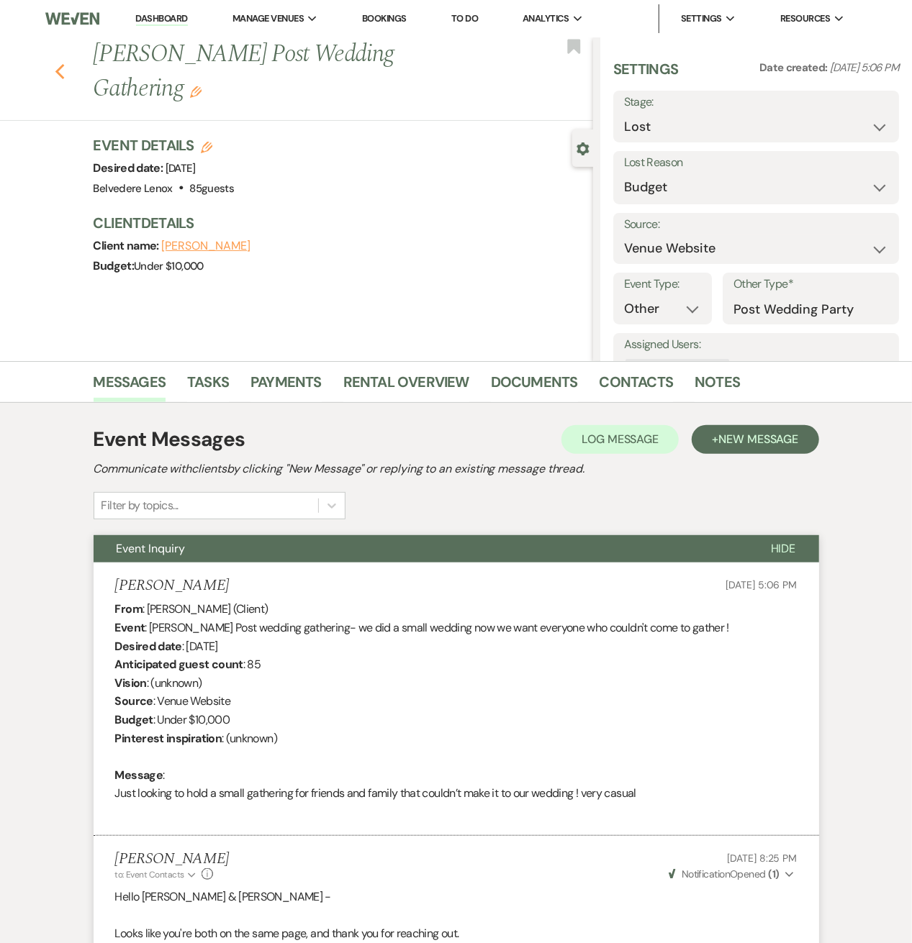
select select "7"
select select "8"
select select "5"
select select "8"
select select "7"
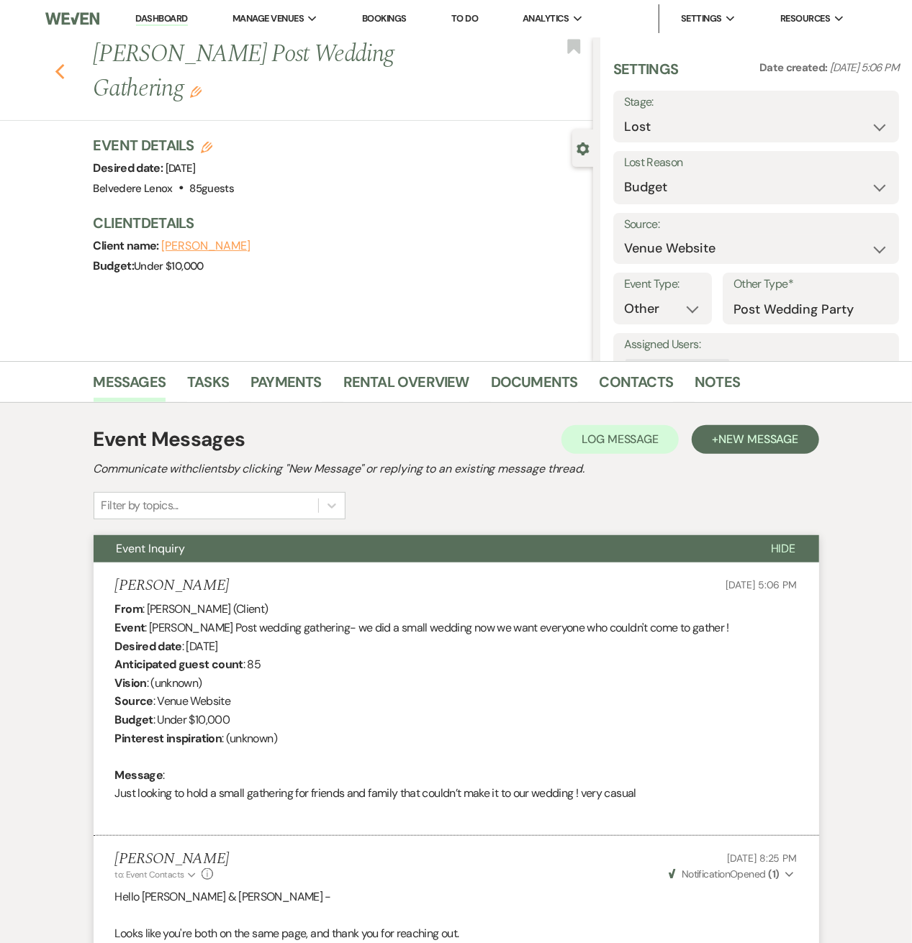
select select "8"
select select "1"
select select "8"
select select "7"
select select "8"
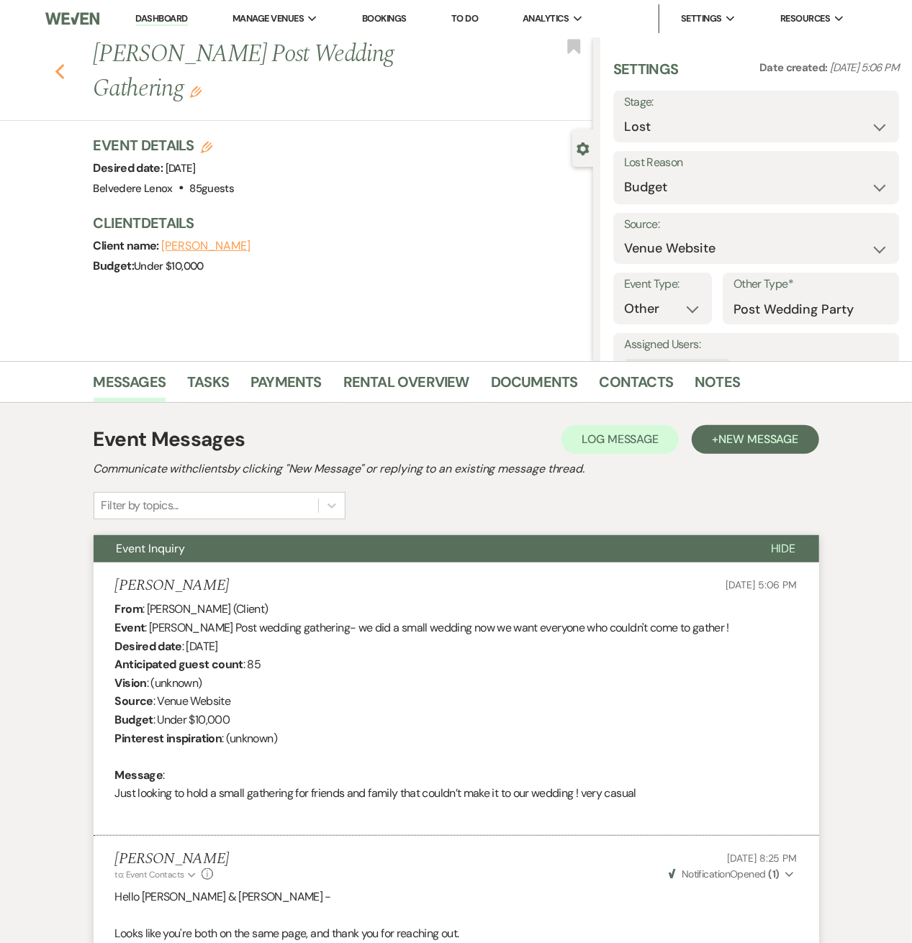
select select "11"
select select "8"
select select "7"
select select "8"
select select "7"
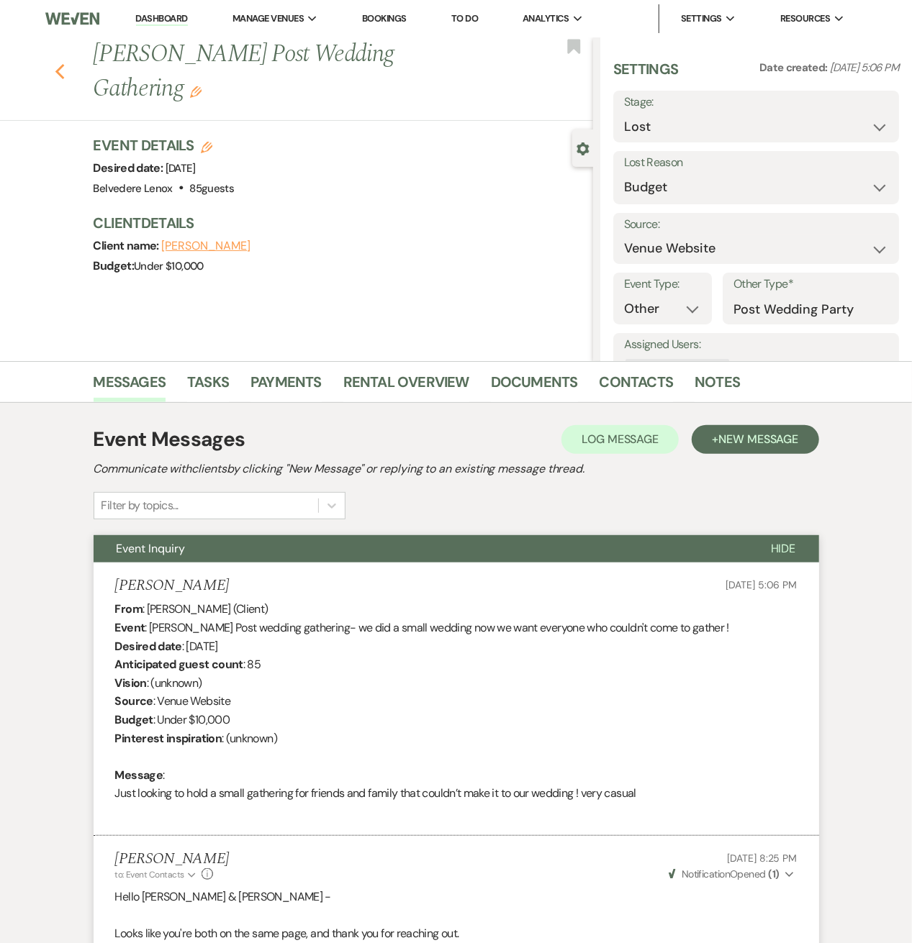
select select "8"
select select "7"
select select "8"
select select "7"
select select "8"
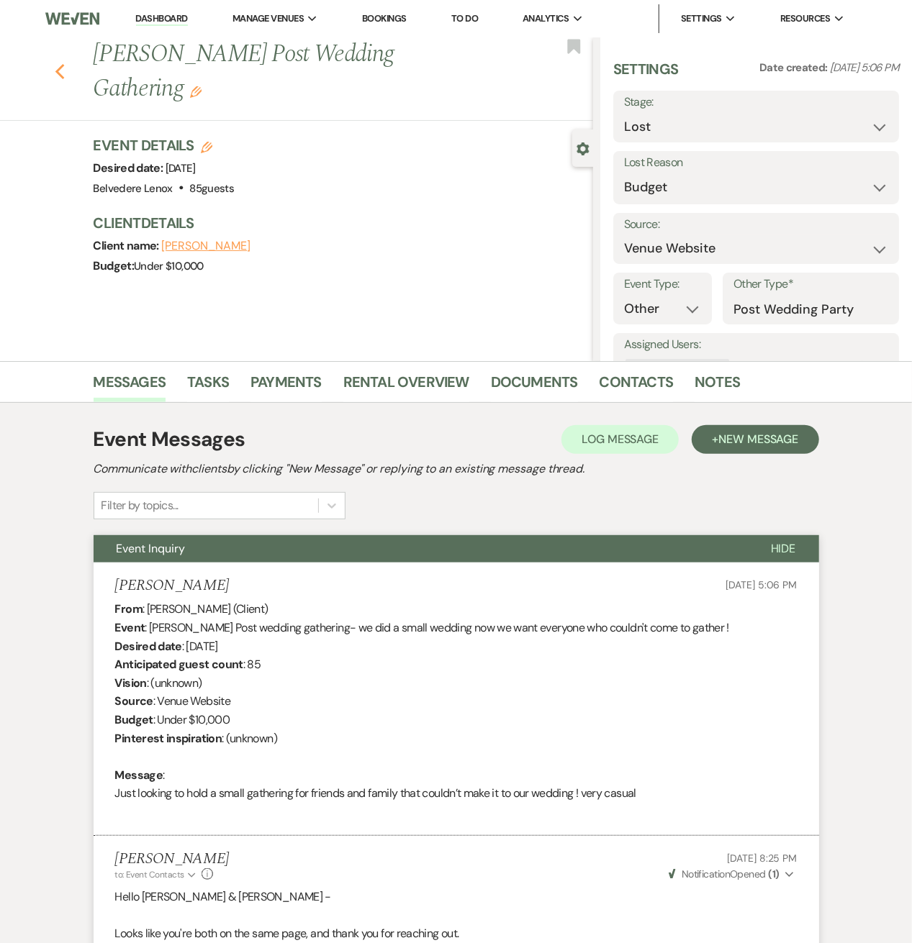
select select "7"
select select "8"
select select "7"
select select "8"
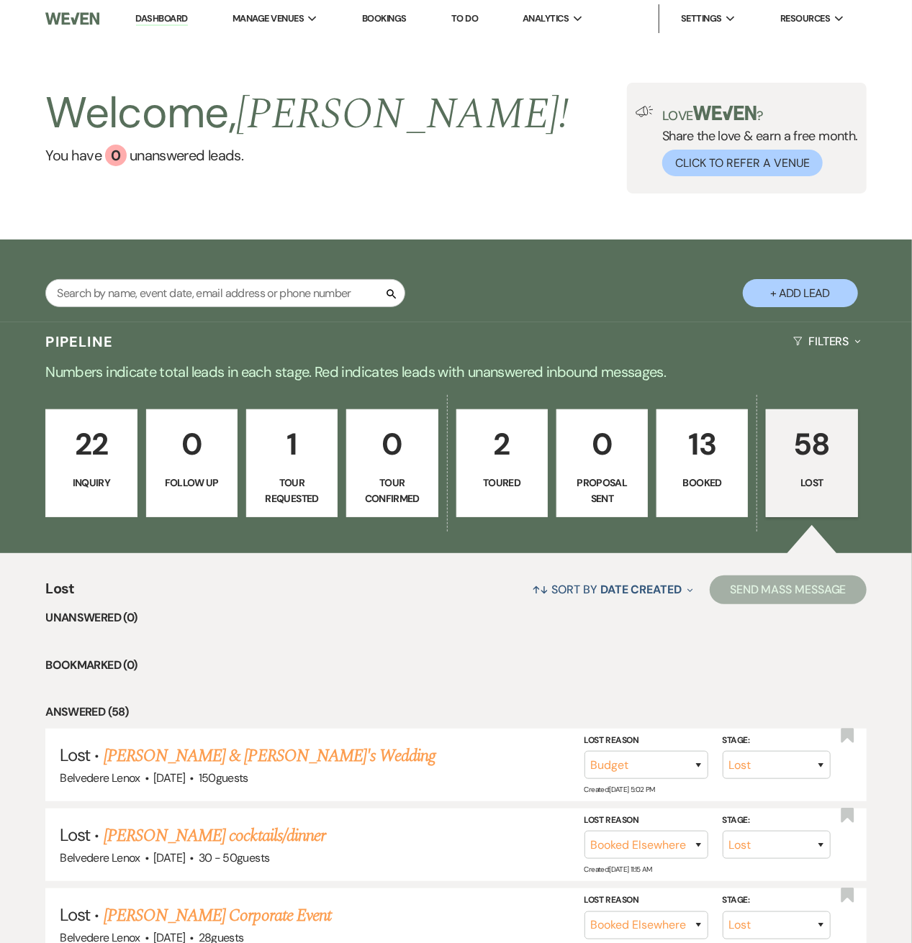
click at [715, 484] on p "Booked" at bounding box center [702, 483] width 73 height 16
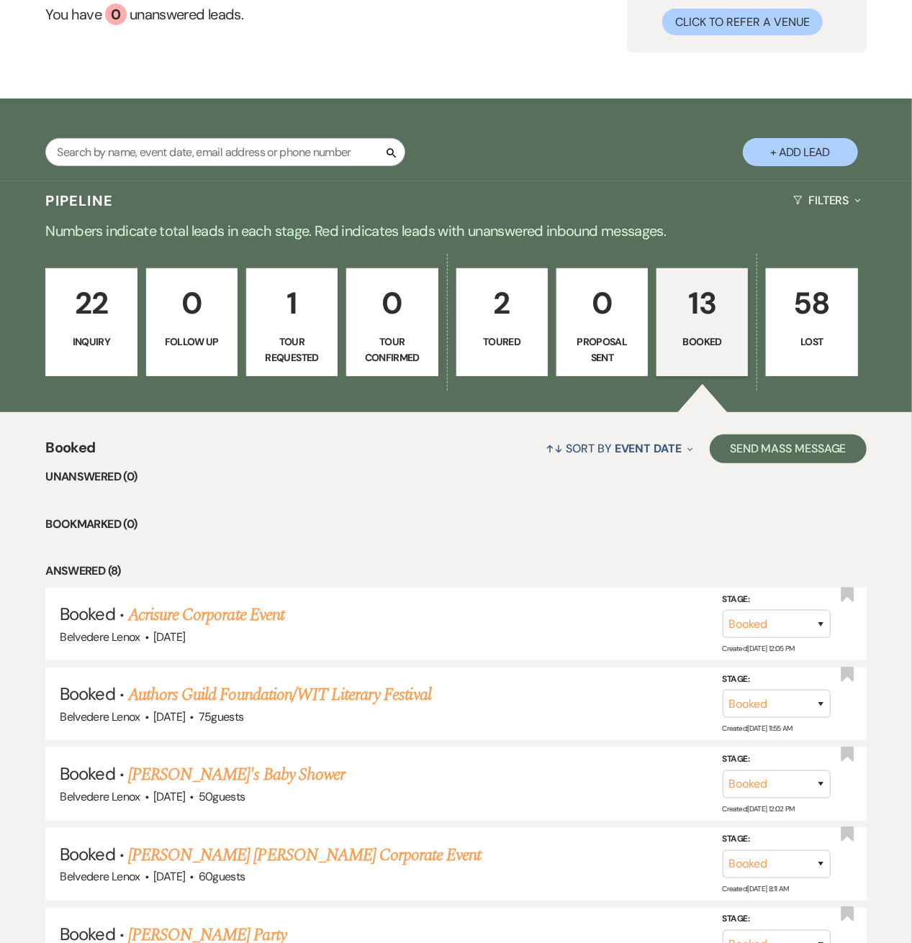
scroll to position [384, 0]
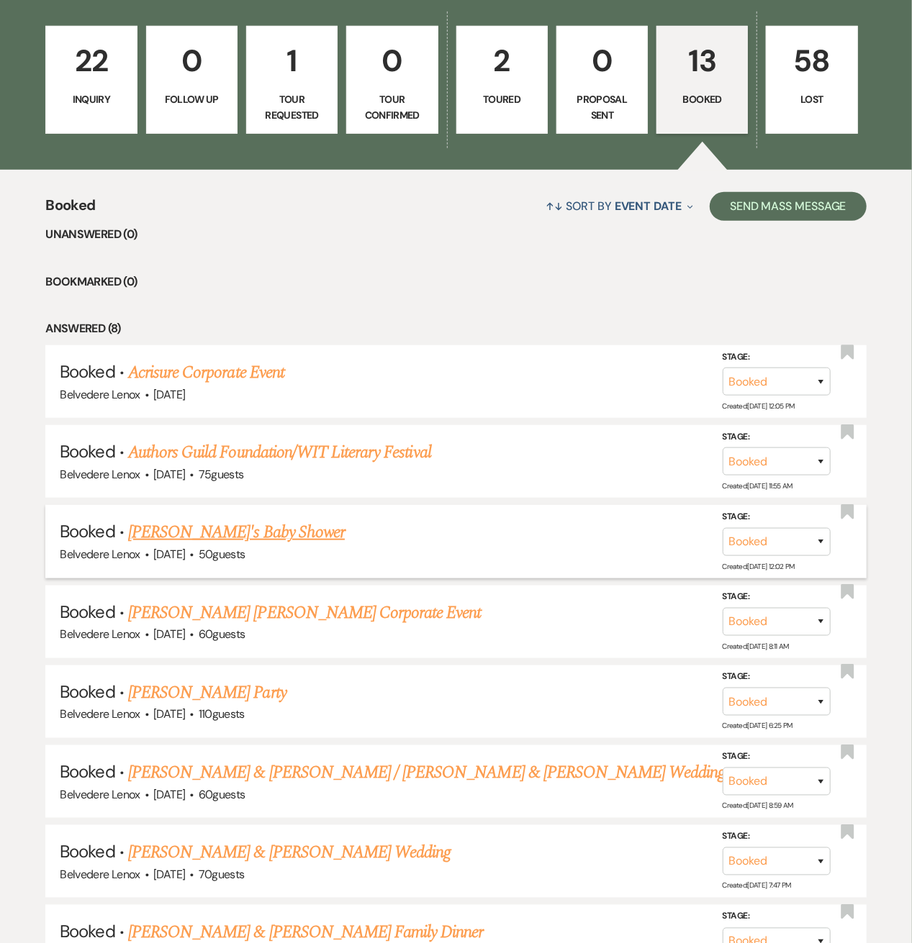
click at [189, 535] on link "[PERSON_NAME]'s Baby Shower" at bounding box center [236, 533] width 217 height 26
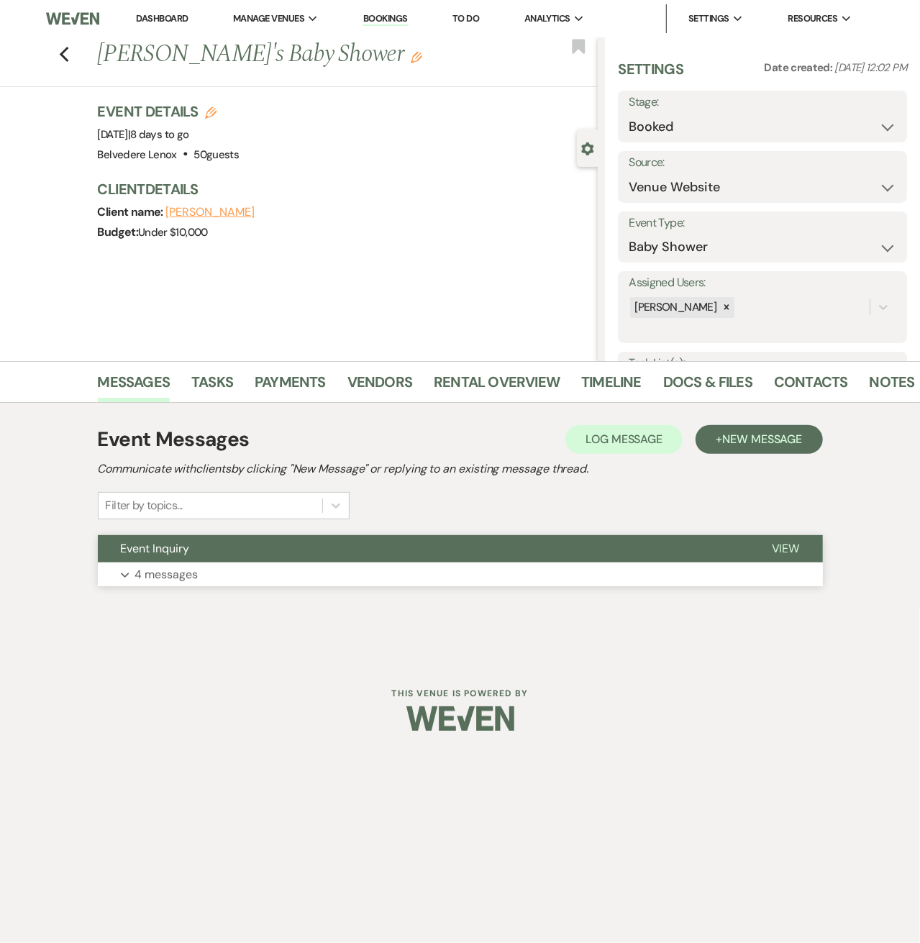
click at [173, 574] on p "4 messages" at bounding box center [166, 575] width 63 height 19
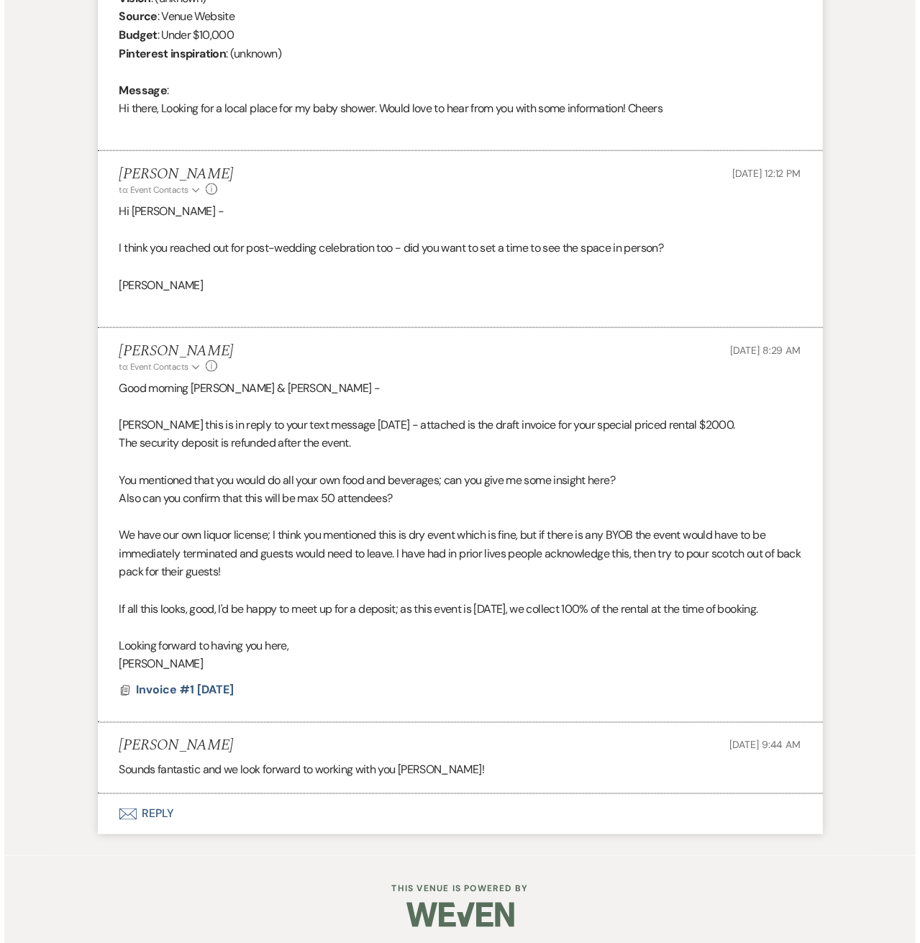
scroll to position [707, 0]
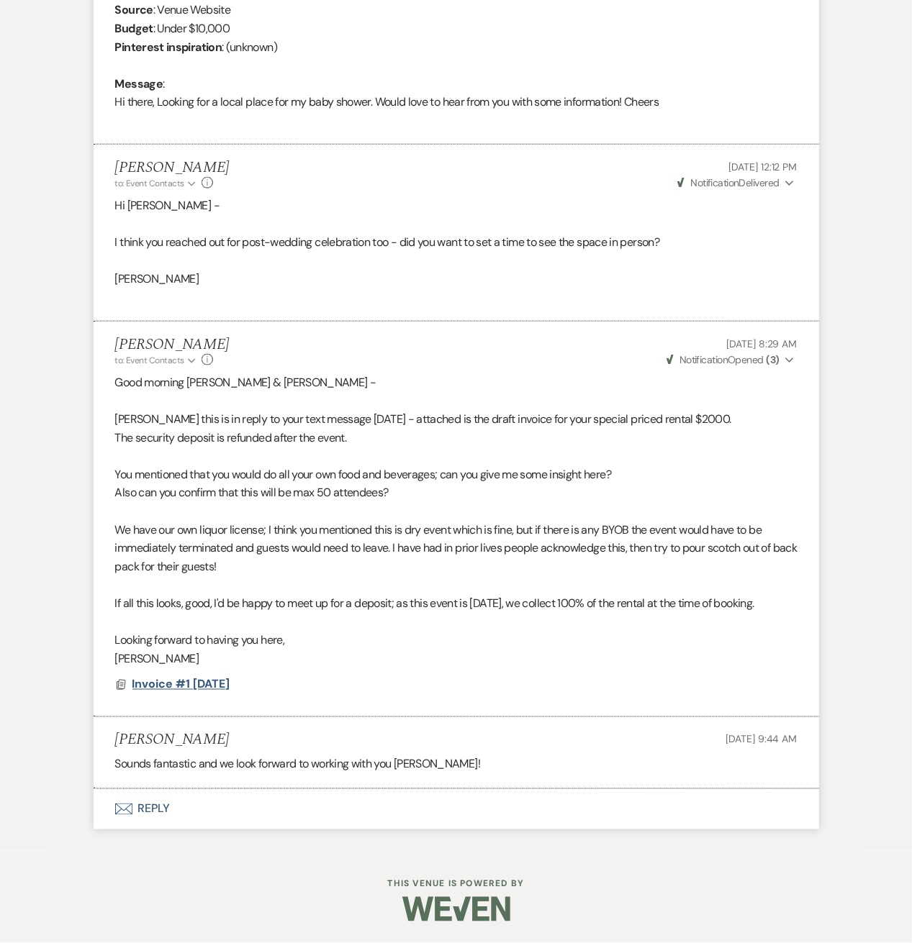
click at [200, 686] on span "Invoice #1 [DATE]" at bounding box center [181, 684] width 98 height 15
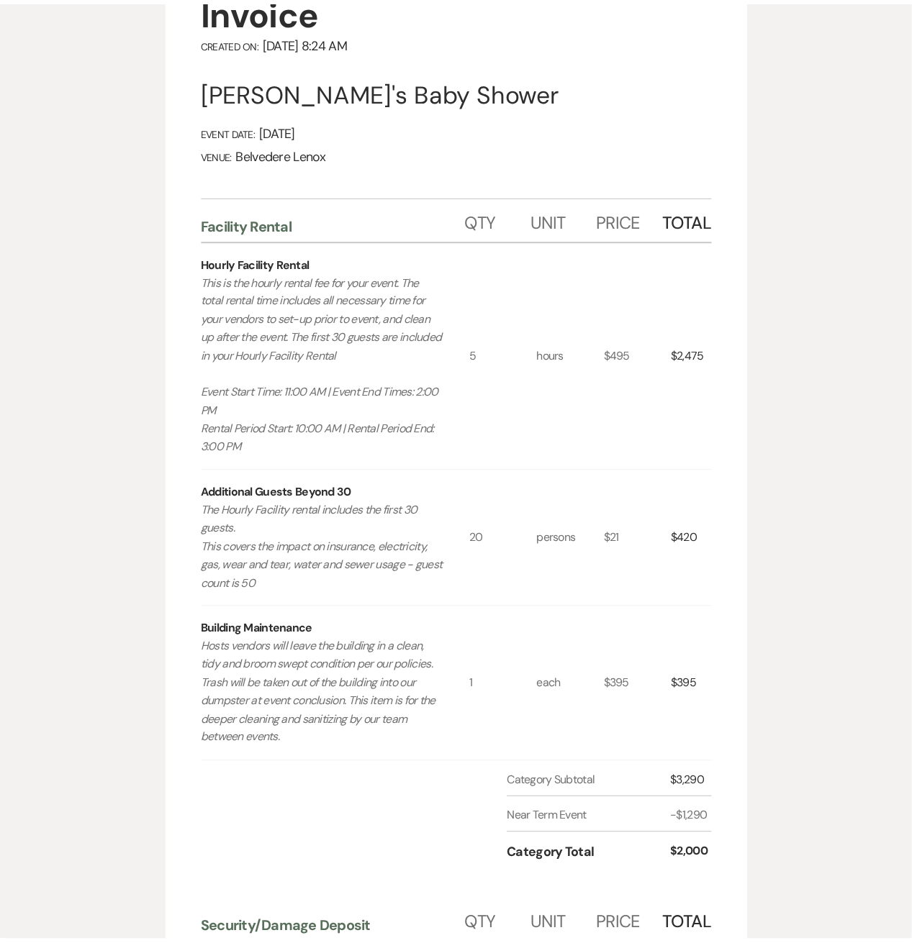
scroll to position [0, 0]
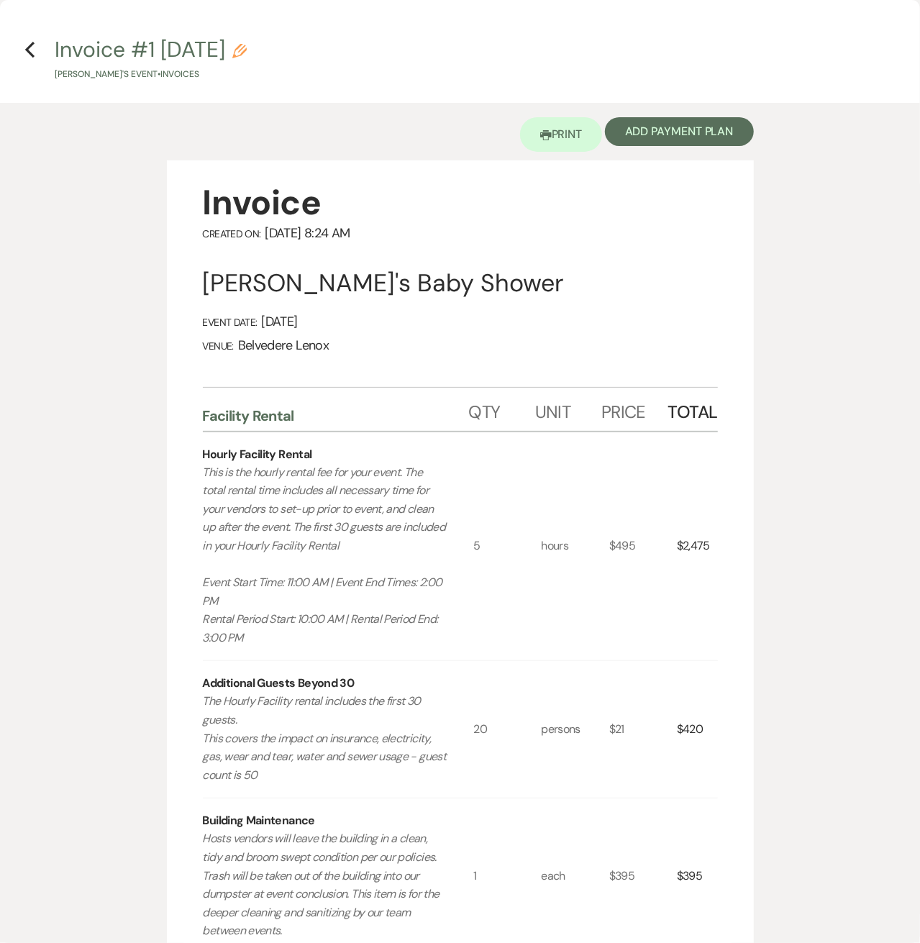
click at [27, 55] on icon "Previous" at bounding box center [29, 49] width 11 height 17
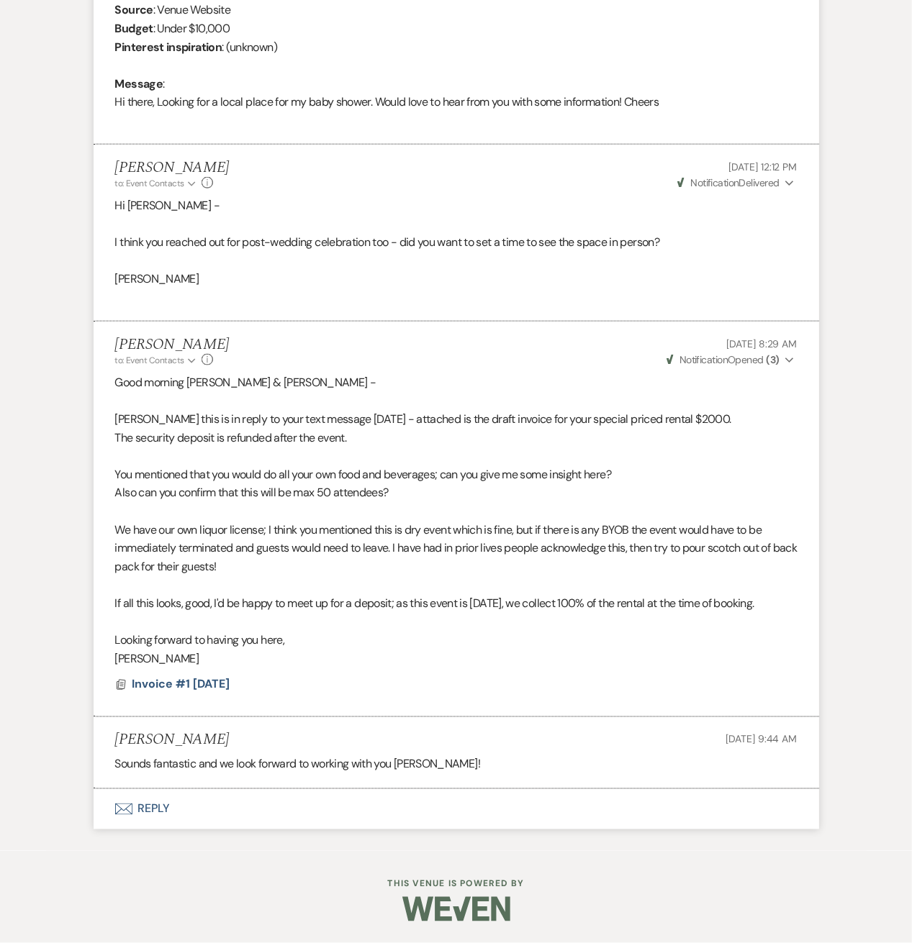
click at [144, 823] on button "Envelope Reply" at bounding box center [456, 809] width 725 height 40
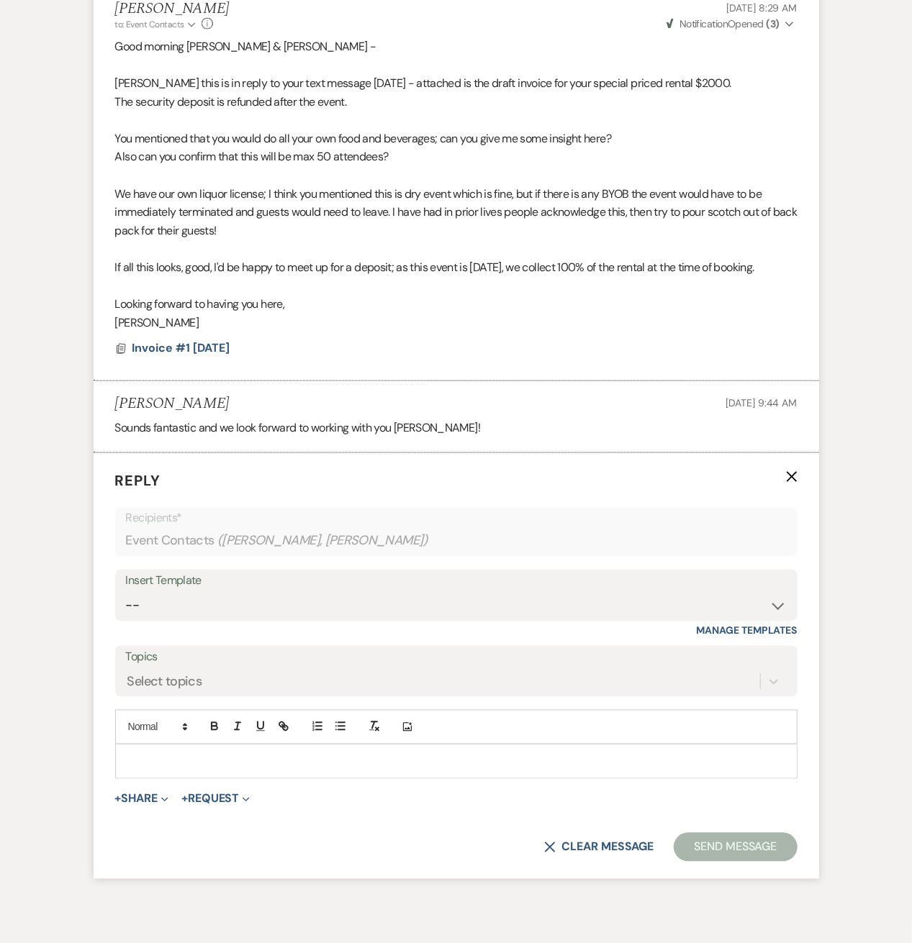
scroll to position [1035, 0]
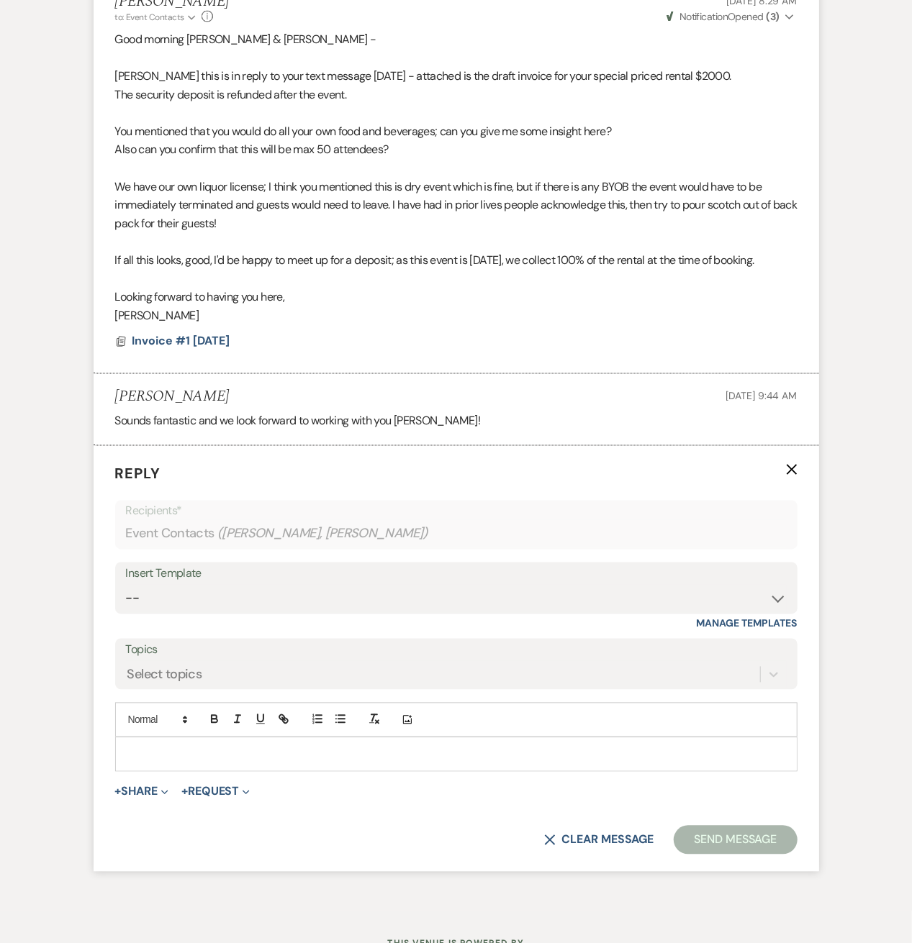
click at [135, 763] on p at bounding box center [456, 755] width 659 height 16
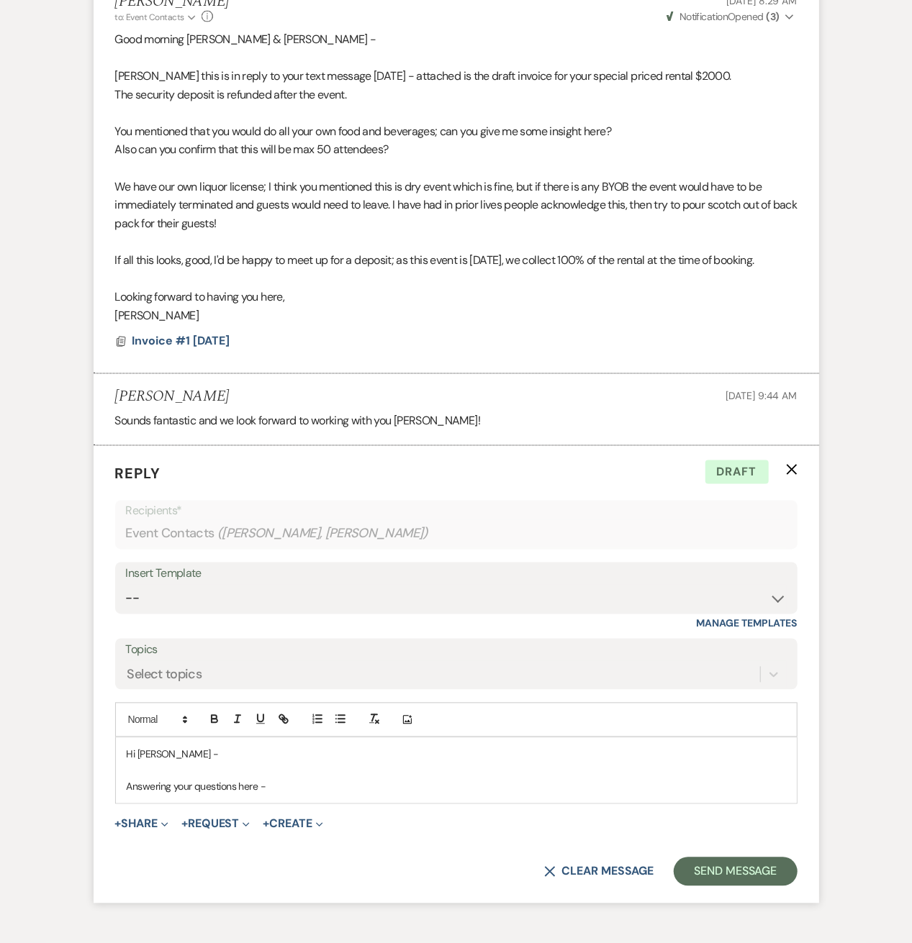
click at [284, 795] on p "Answering your questions here -" at bounding box center [456, 787] width 659 height 16
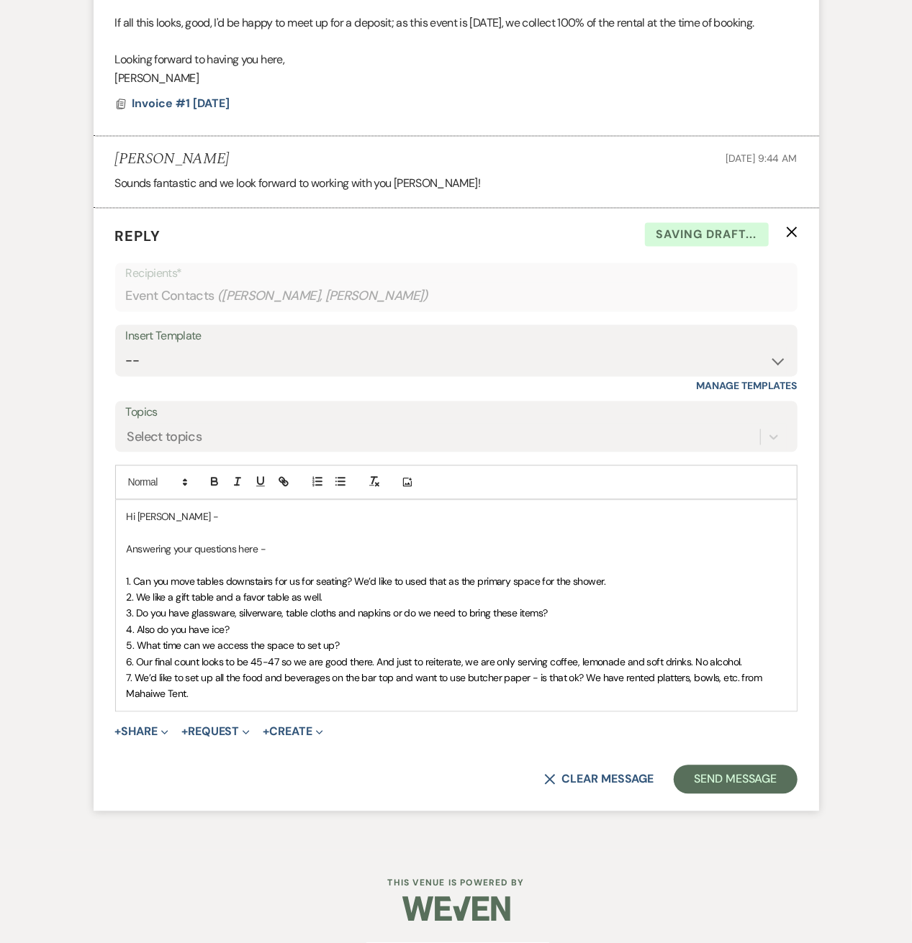
scroll to position [1288, 0]
click at [640, 586] on p "1. Can you move tables downstairs for us for seating? We’d like to used that as…" at bounding box center [456, 582] width 659 height 16
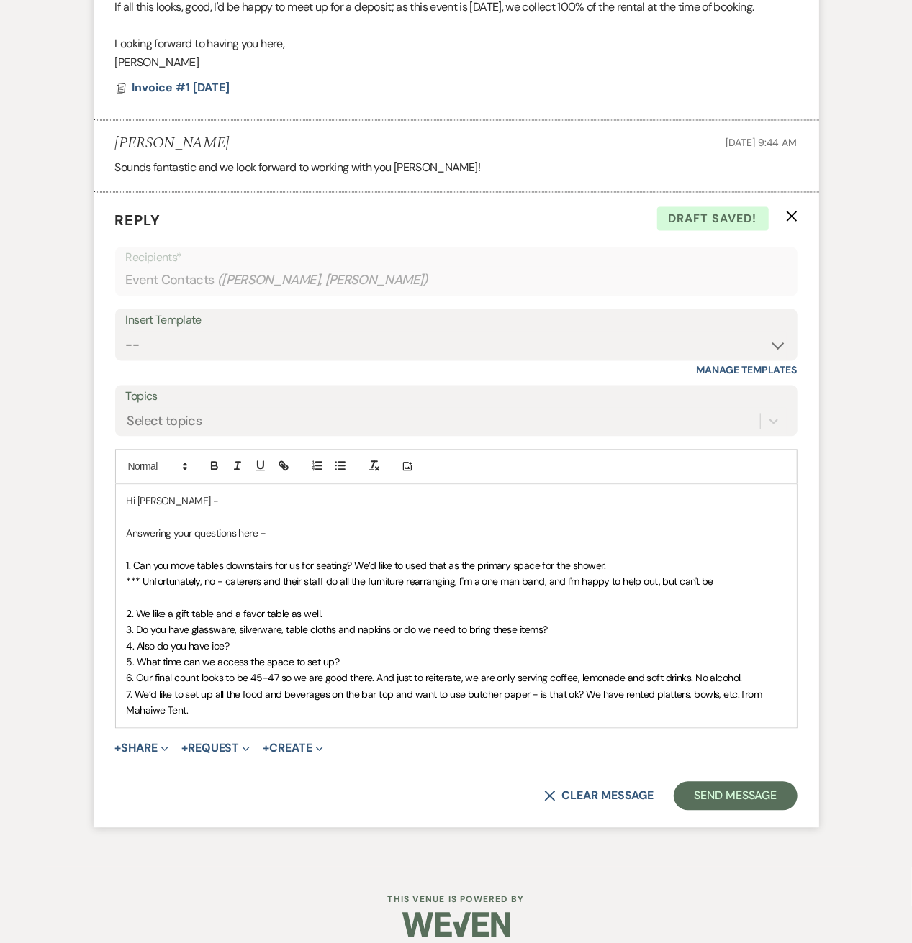
click at [461, 589] on span "*** Unfortunately, no - caterers and their staff do all the furniture rearrangi…" at bounding box center [420, 582] width 586 height 13
click at [755, 590] on p "*** Unfortunately, no - caterers and their staff do all the furniture rearrangi…" at bounding box center [456, 582] width 659 height 16
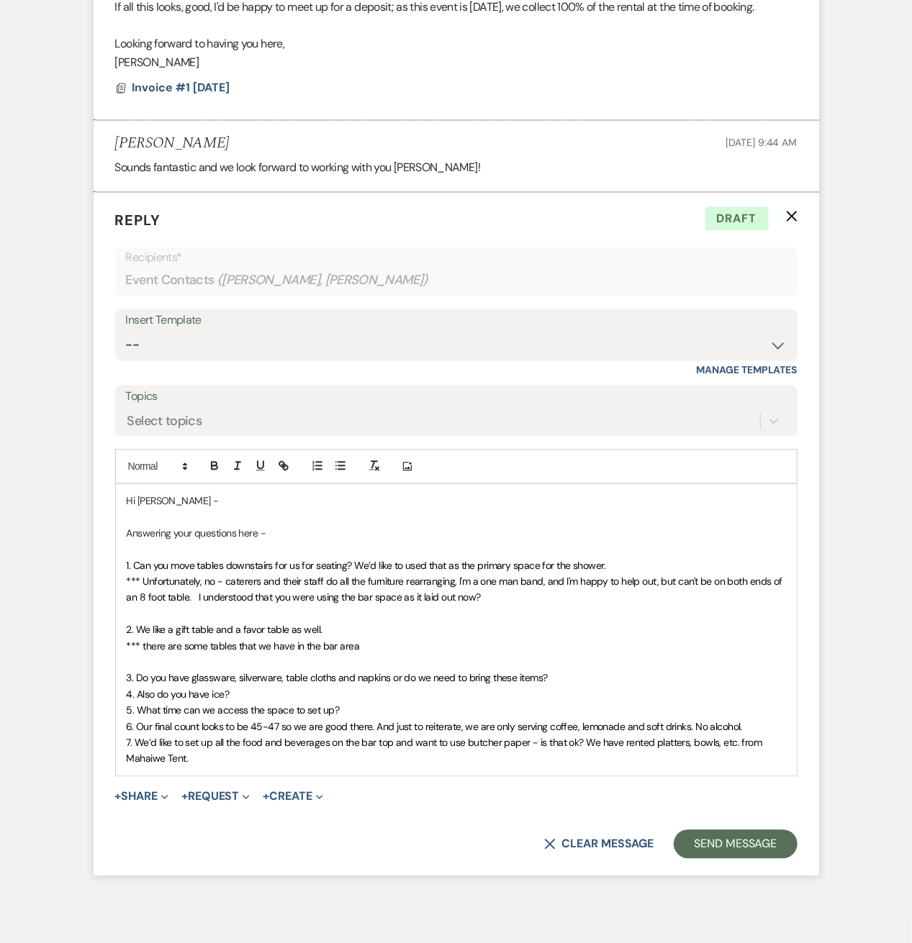
click at [211, 653] on span "*** there are some tables that we have in the bar area" at bounding box center [243, 646] width 233 height 13
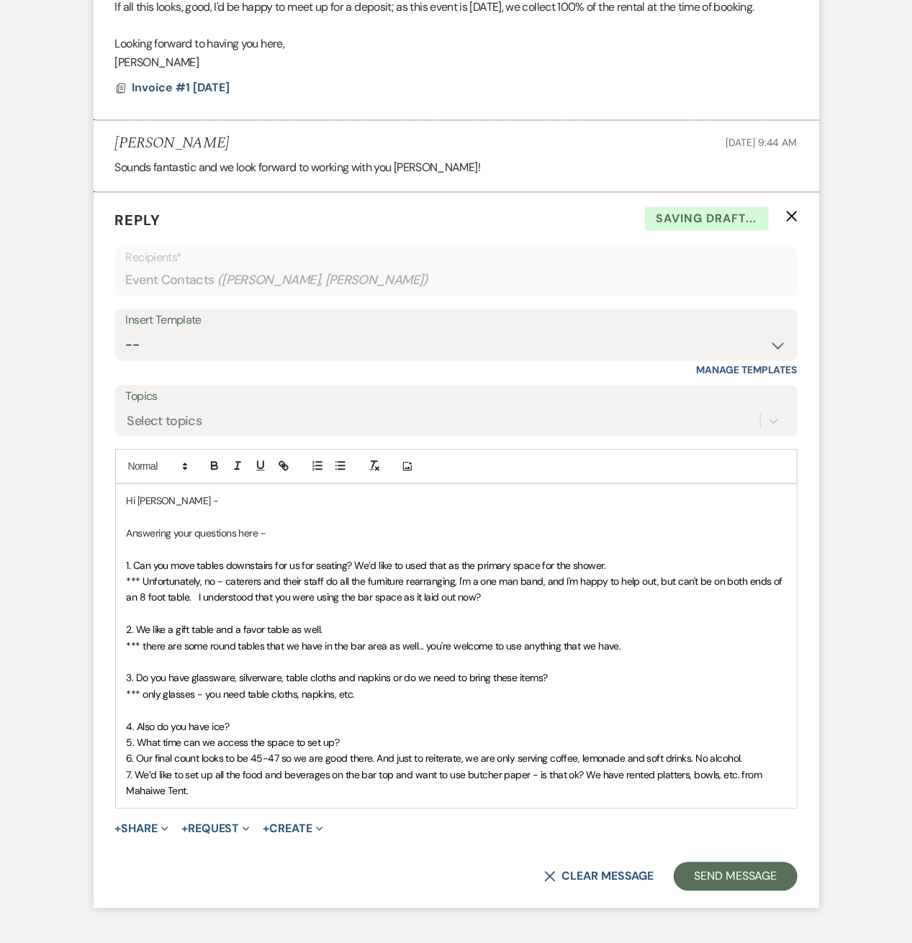
click at [246, 702] on span "*** only glasses - you need table cloths, napkins, etc." at bounding box center [241, 695] width 228 height 13
click at [235, 719] on p at bounding box center [456, 711] width 659 height 16
click at [243, 735] on p "4. Also do you have ice?" at bounding box center [456, 728] width 659 height 16
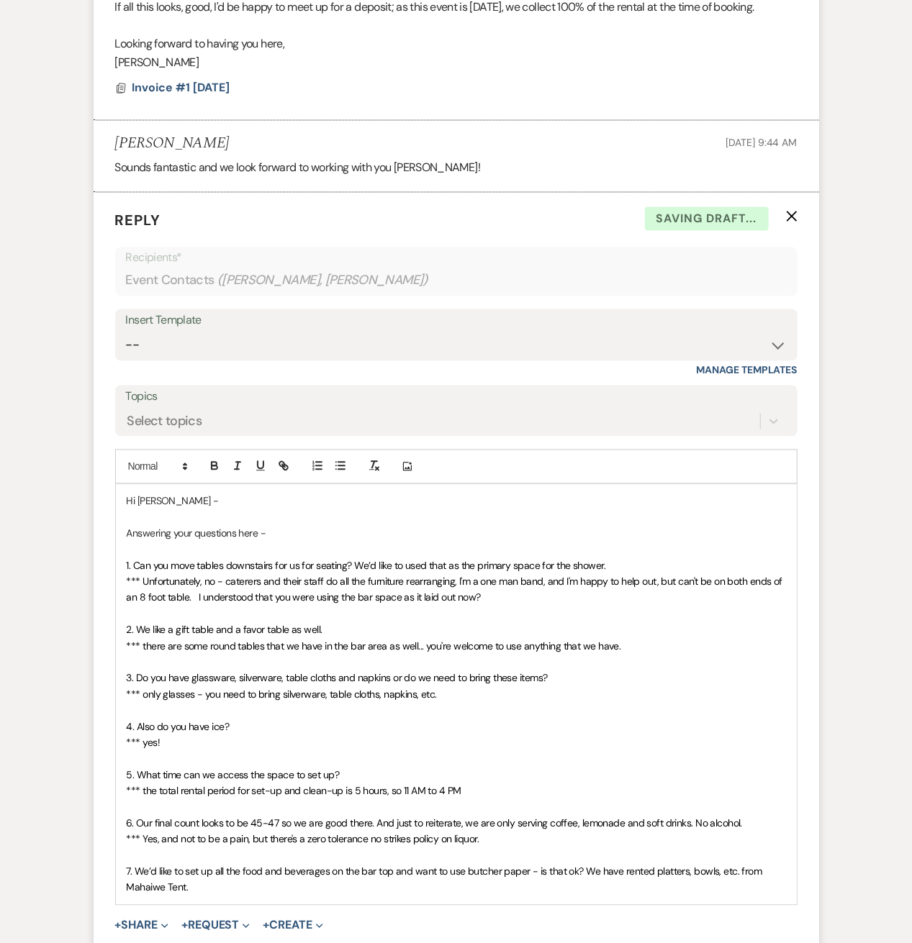
click at [555, 848] on p "*** Yes, and not to be a pain, but there's a zero tolerance no strikes policy o…" at bounding box center [456, 840] width 659 height 16
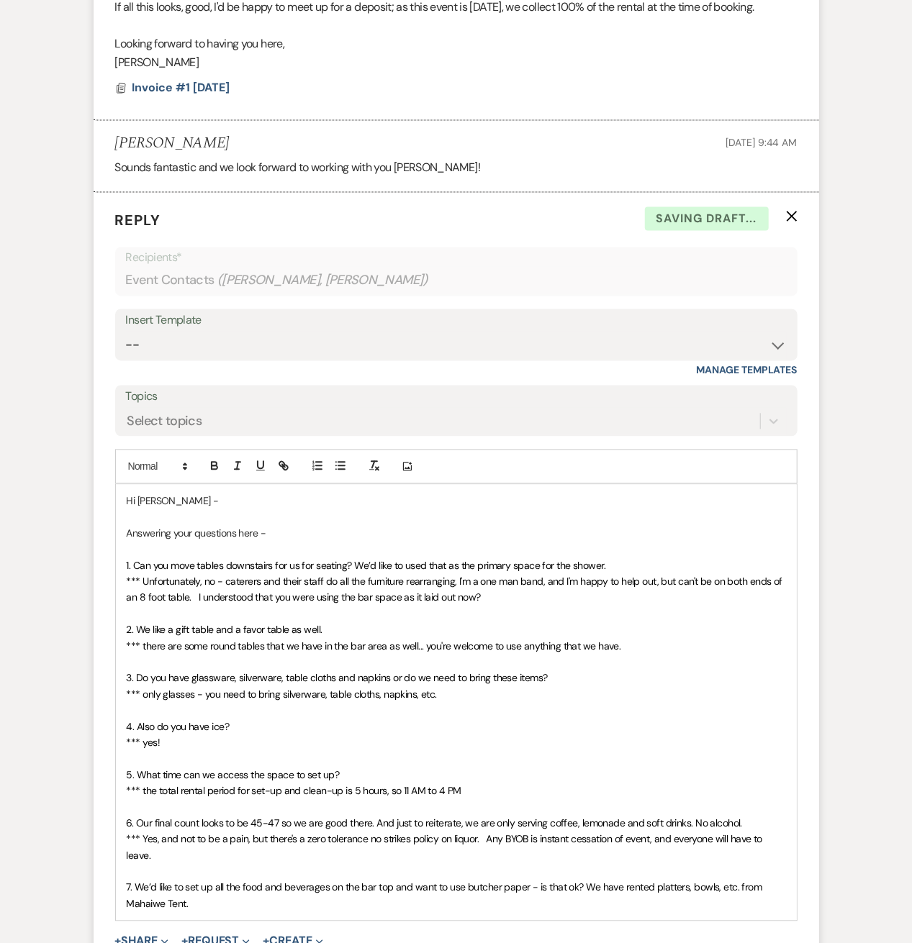
click at [789, 855] on div "Hi [PERSON_NAME] - Answering your questions here - 1. Can you move tables downs…" at bounding box center [456, 703] width 681 height 436
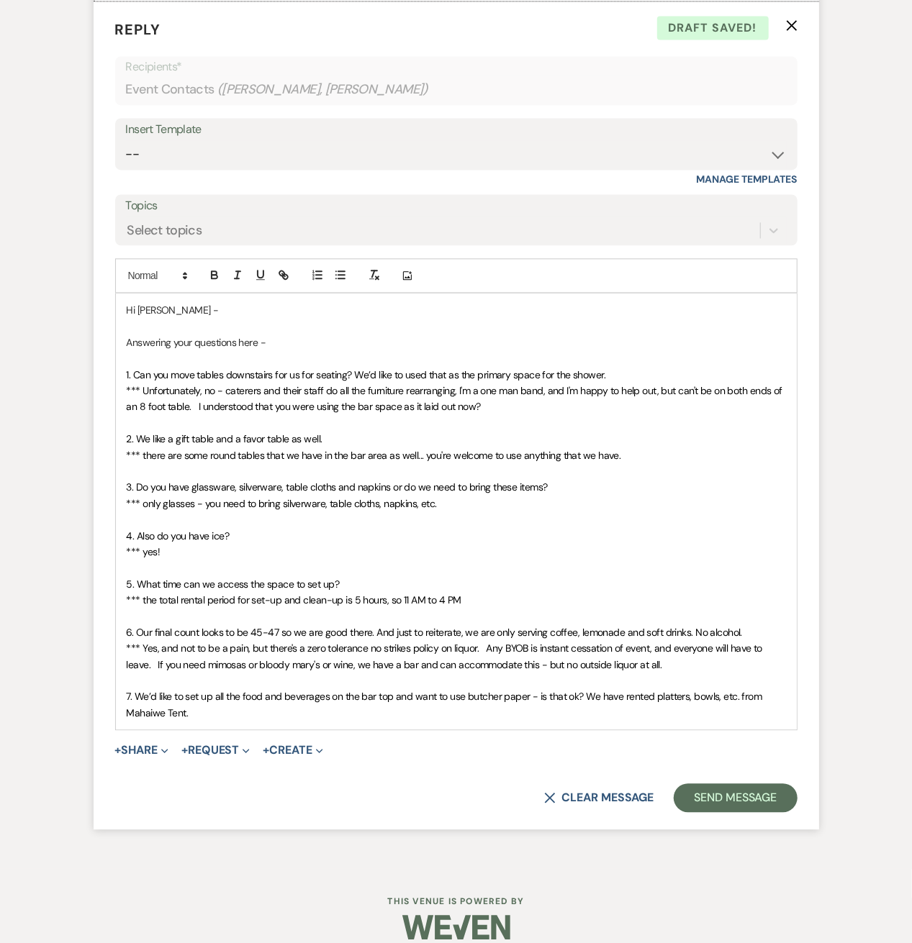
click at [770, 712] on p "7. We’d like to set up all the food and beverages on the bar top and want to us…" at bounding box center [456, 705] width 659 height 32
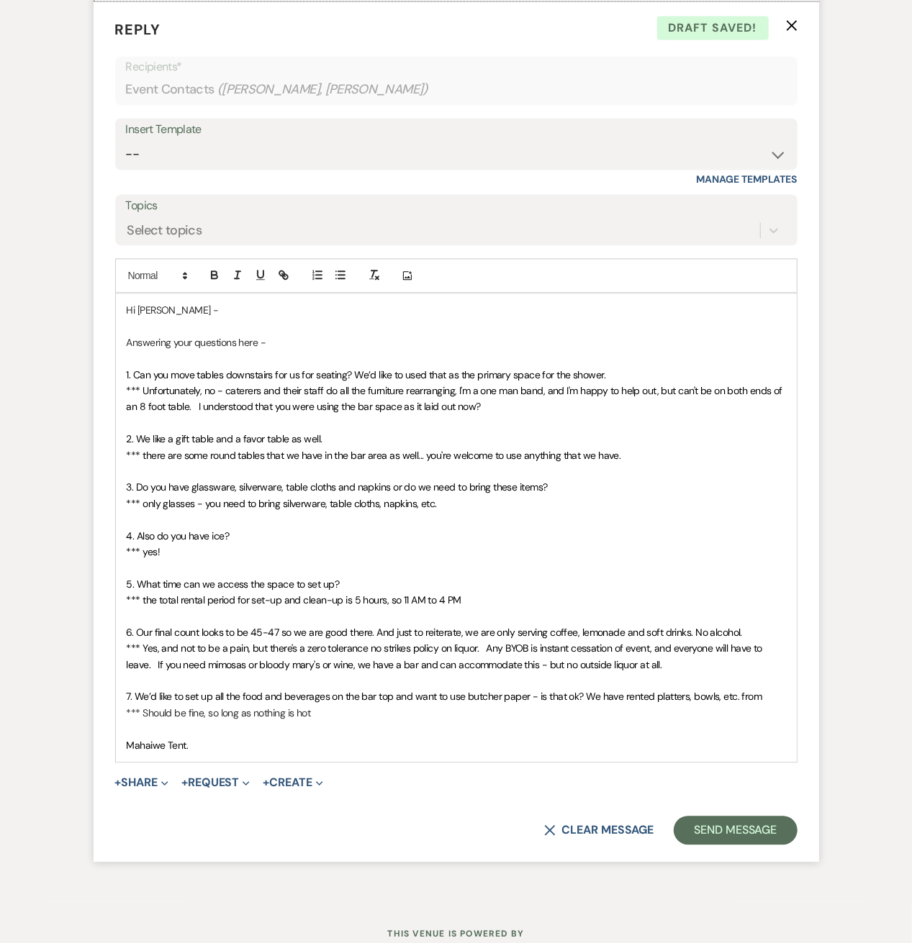
click at [502, 608] on p "*** the total rental period for set-up and clean-up is 5 hours, so 11 AM to 4 PM" at bounding box center [456, 600] width 659 height 16
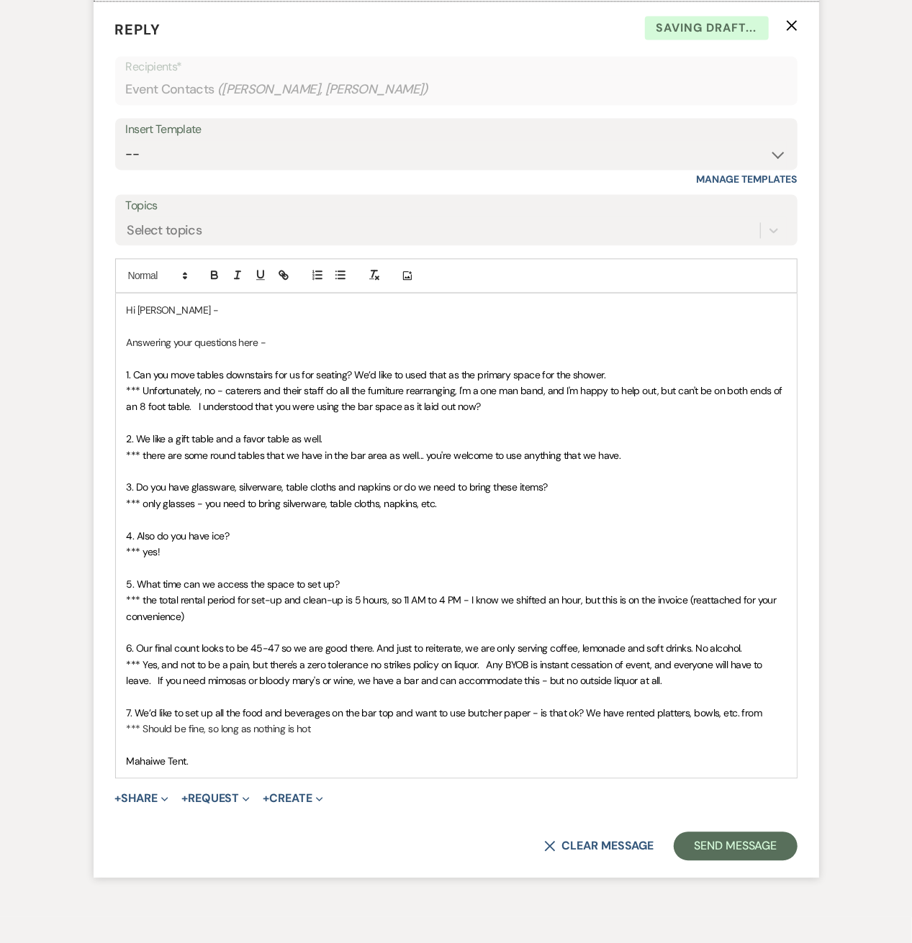
click at [153, 768] on span "Mahaiwe Tent." at bounding box center [158, 761] width 62 height 13
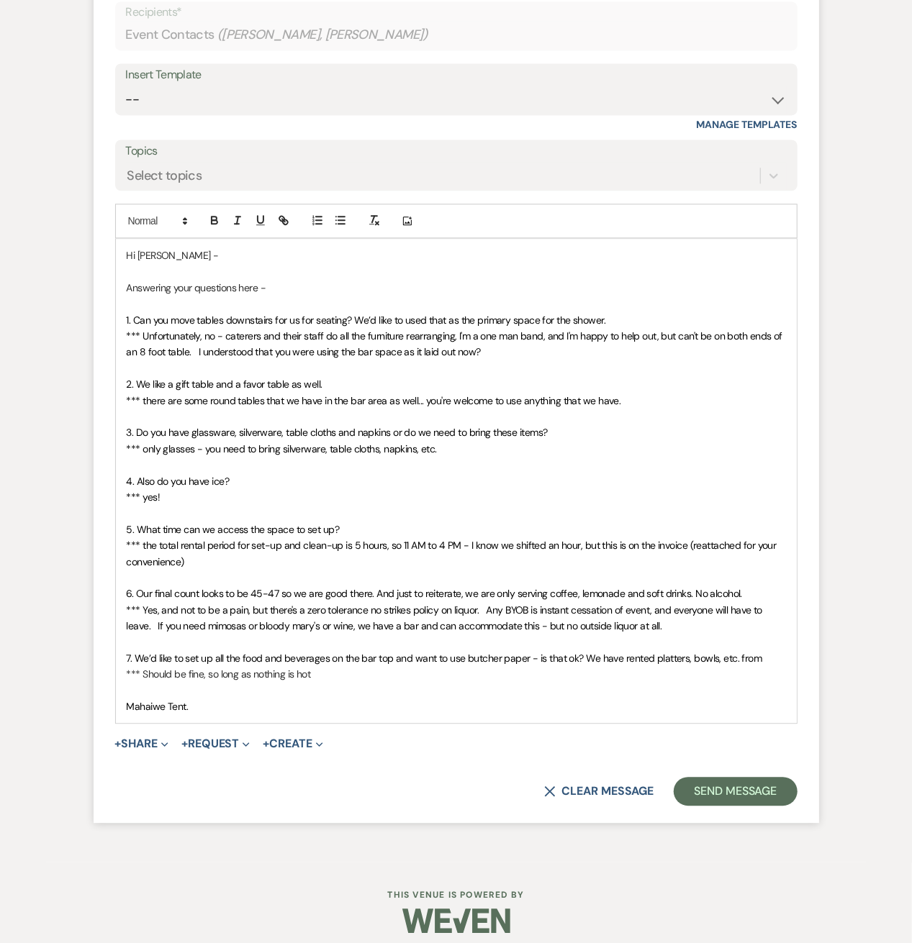
scroll to position [1562, 0]
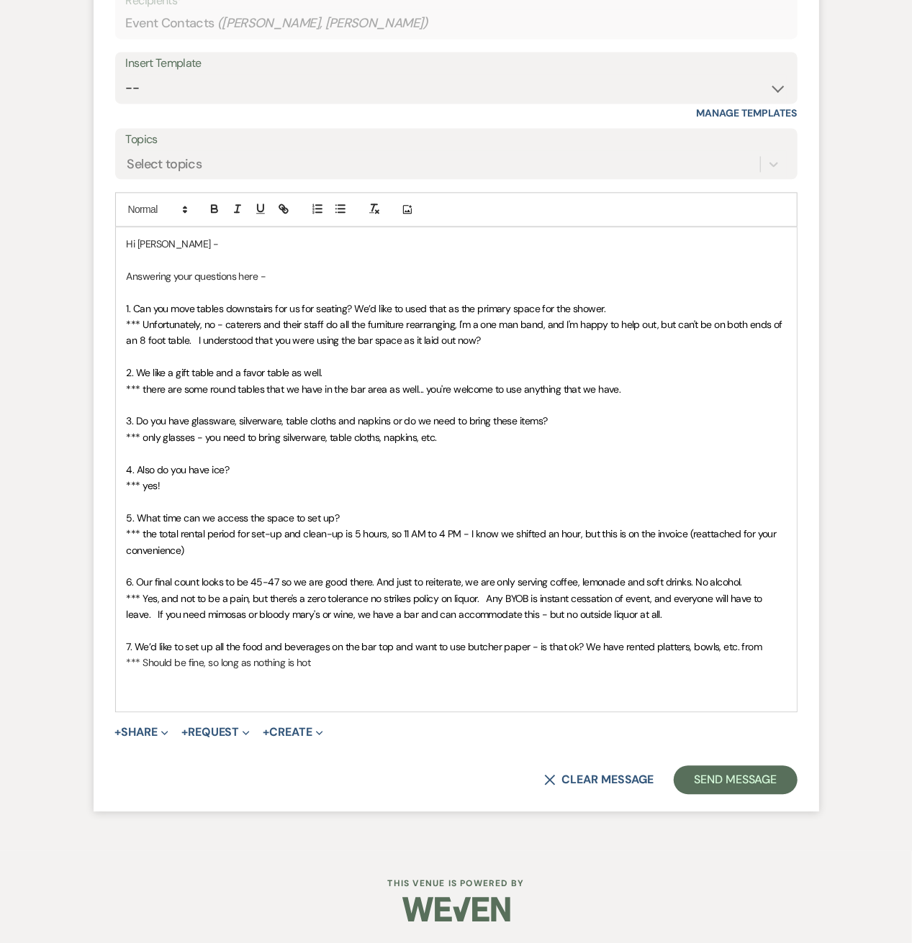
click at [640, 390] on p "*** there are some round tables that we have in the bar area as well... you're …" at bounding box center [456, 389] width 659 height 16
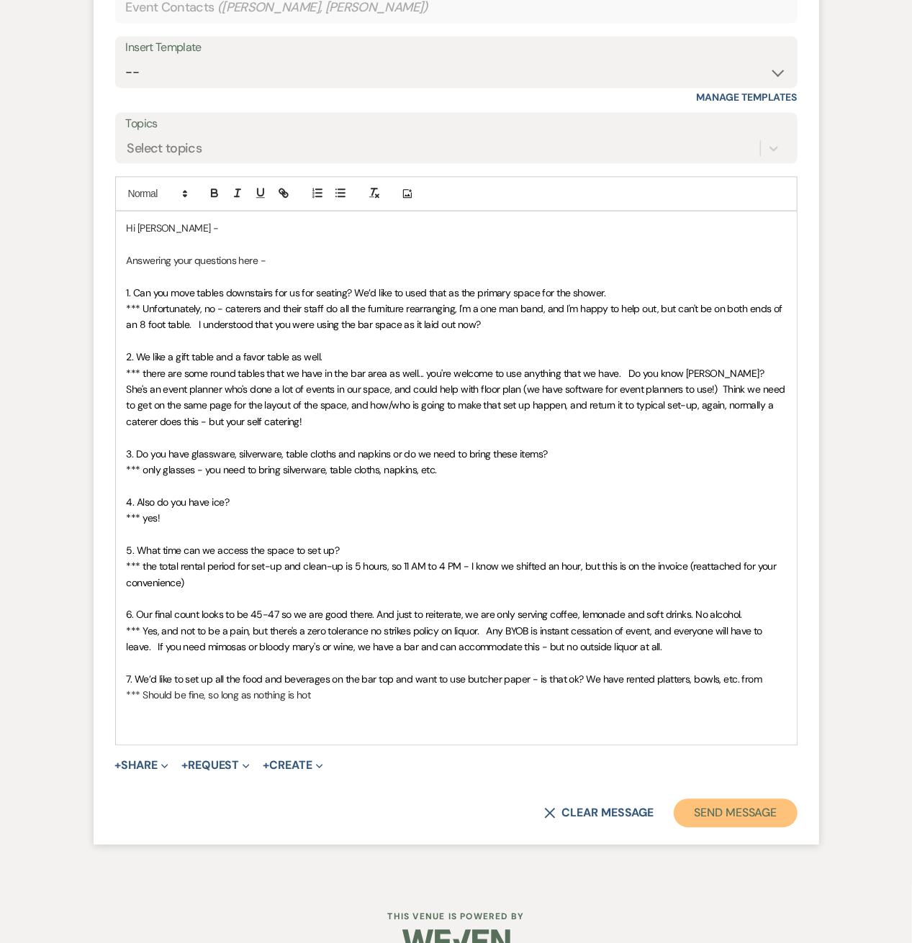
click at [758, 828] on button "Send Message" at bounding box center [735, 813] width 123 height 29
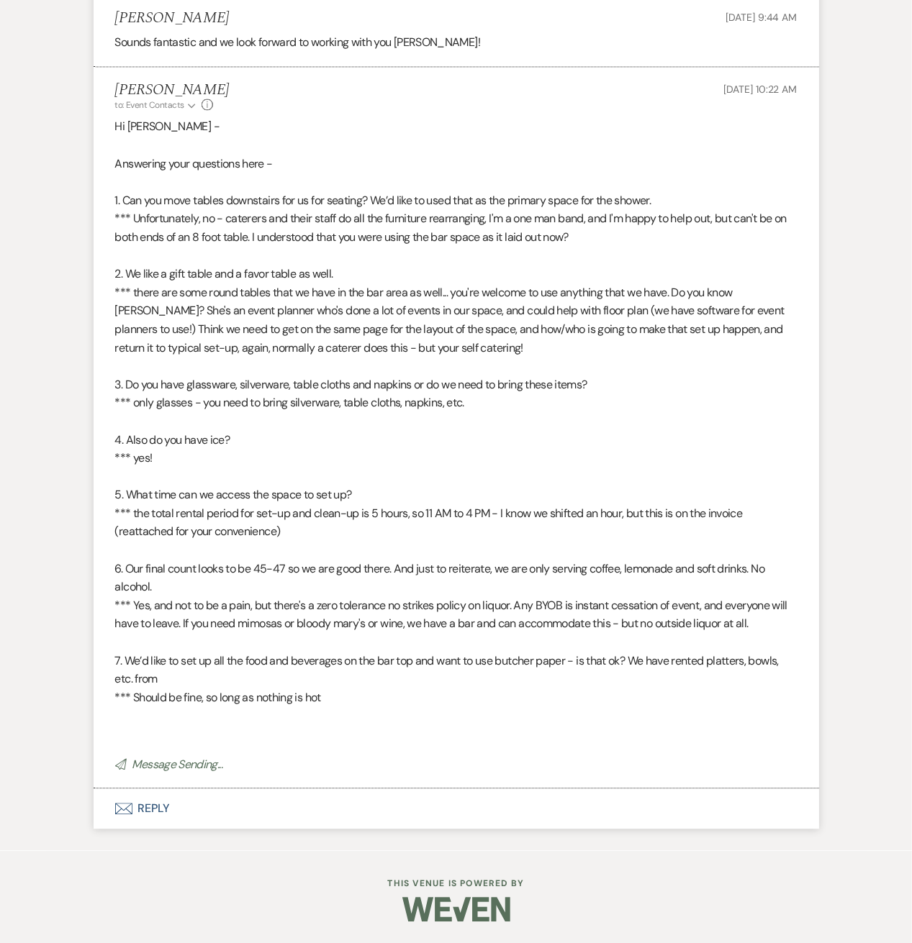
scroll to position [1400, 0]
